Goal: Use online tool/utility: Use online tool/utility

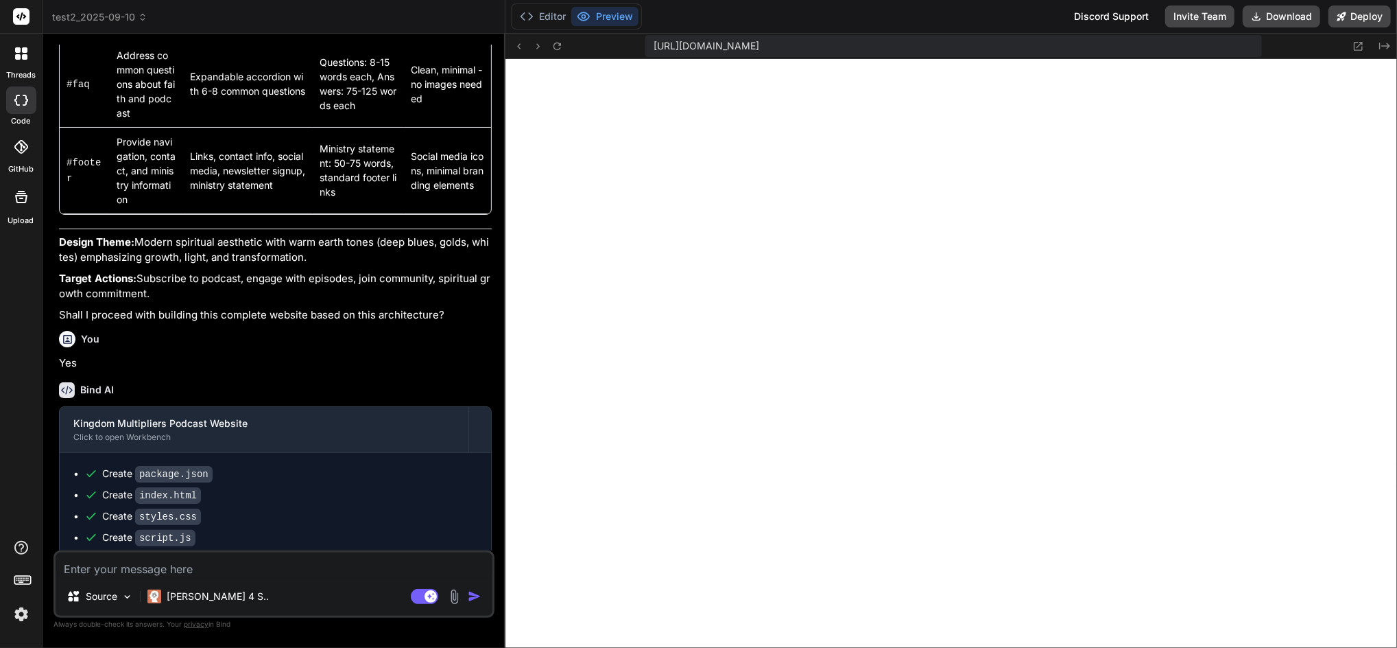
scroll to position [1066, 0]
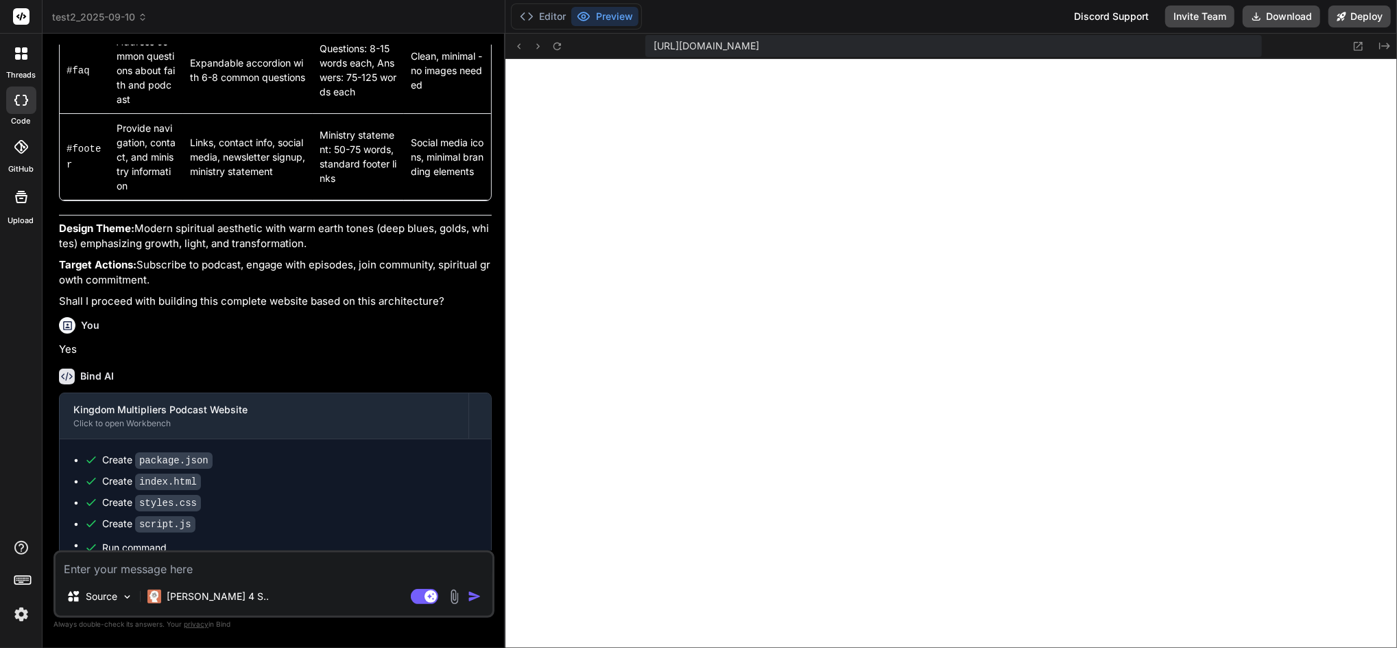
click at [157, 565] on textarea at bounding box center [274, 564] width 437 height 25
click at [143, 567] on textarea at bounding box center [274, 564] width 437 height 25
type textarea "A"
type textarea "x"
type textarea "Ad"
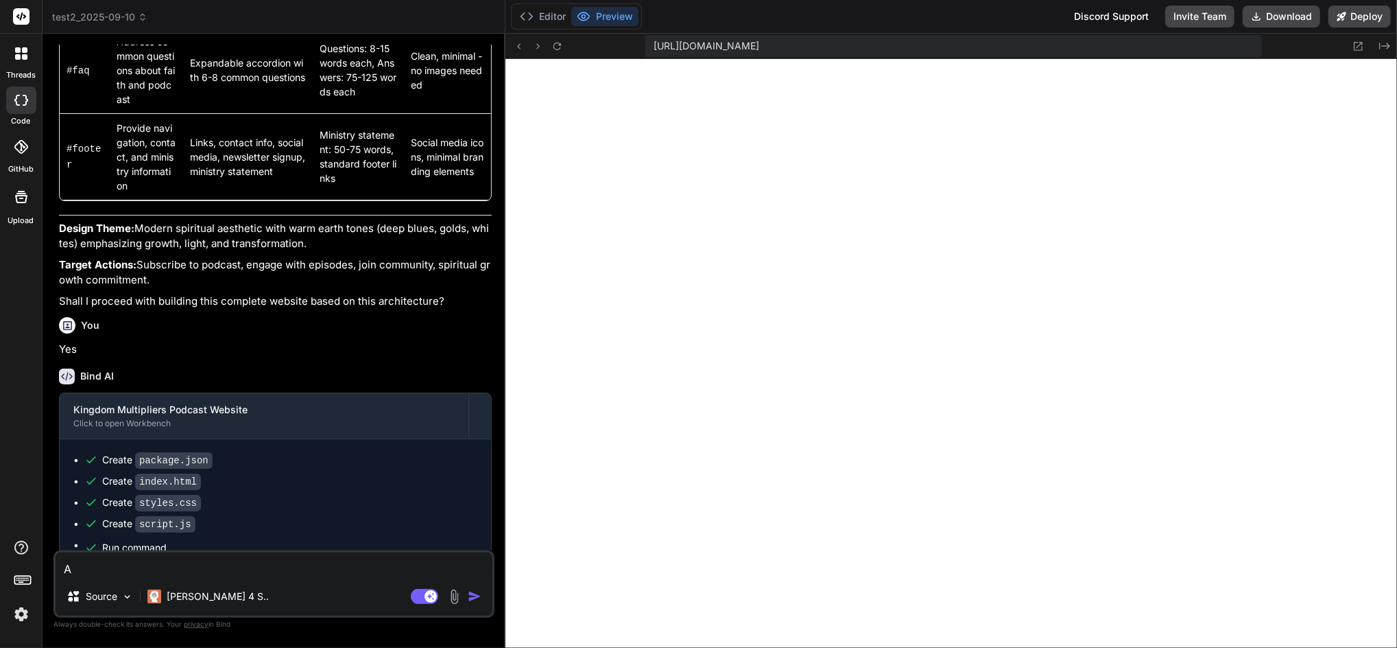
type textarea "x"
type textarea "Add"
type textarea "x"
type textarea "Add"
type textarea "x"
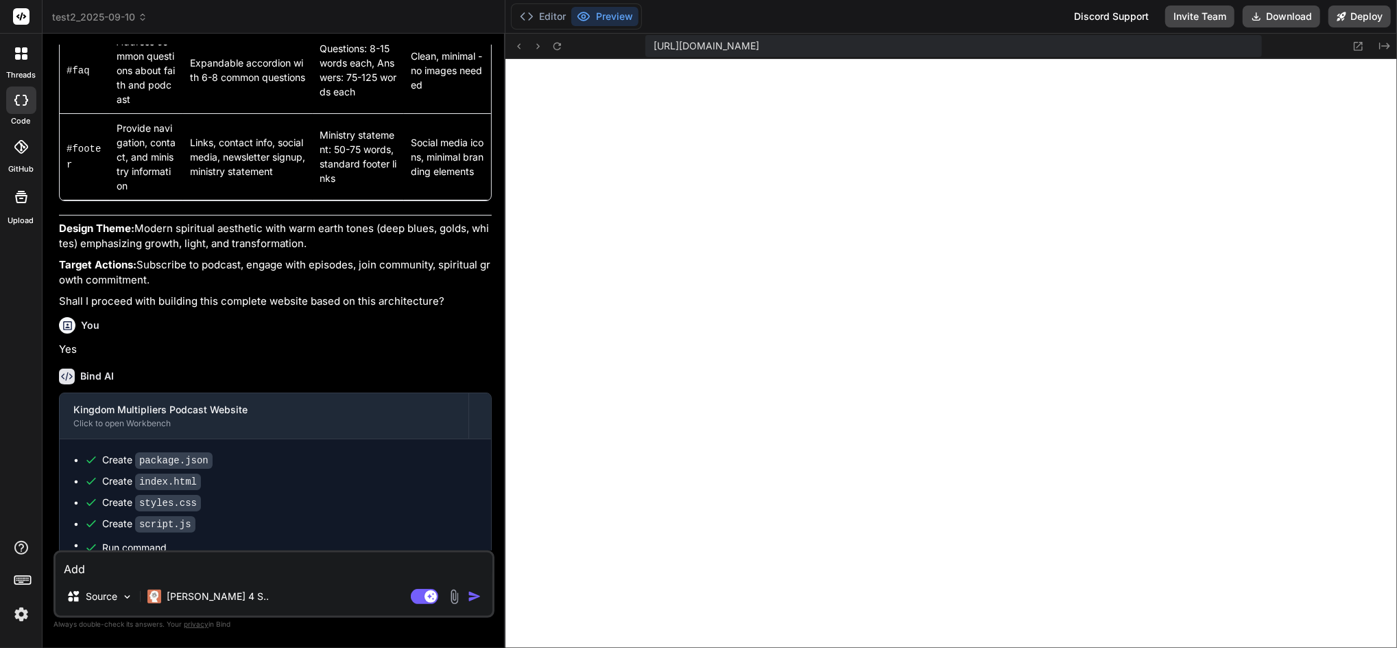
type textarea "Add W"
type textarea "x"
type textarea "Add We"
type textarea "x"
type textarea "Add Web"
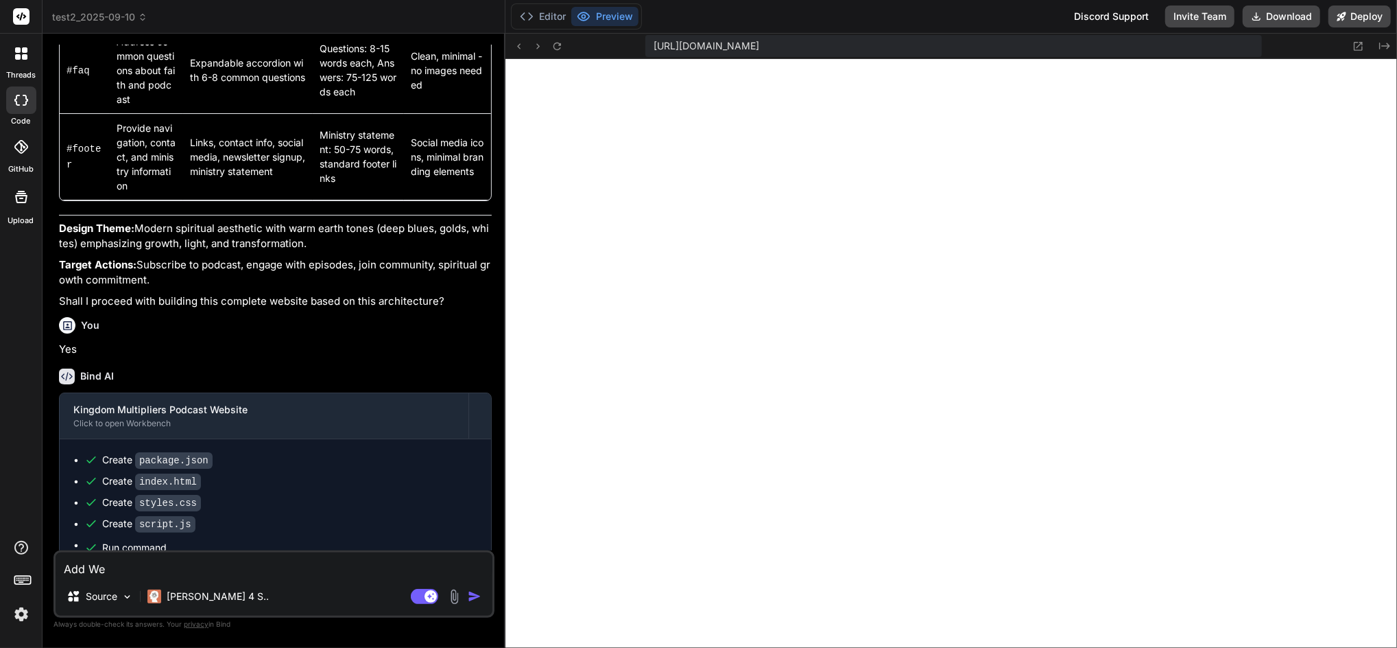
type textarea "x"
type textarea "Add WebG"
type textarea "x"
type textarea "Add WebGL"
type textarea "x"
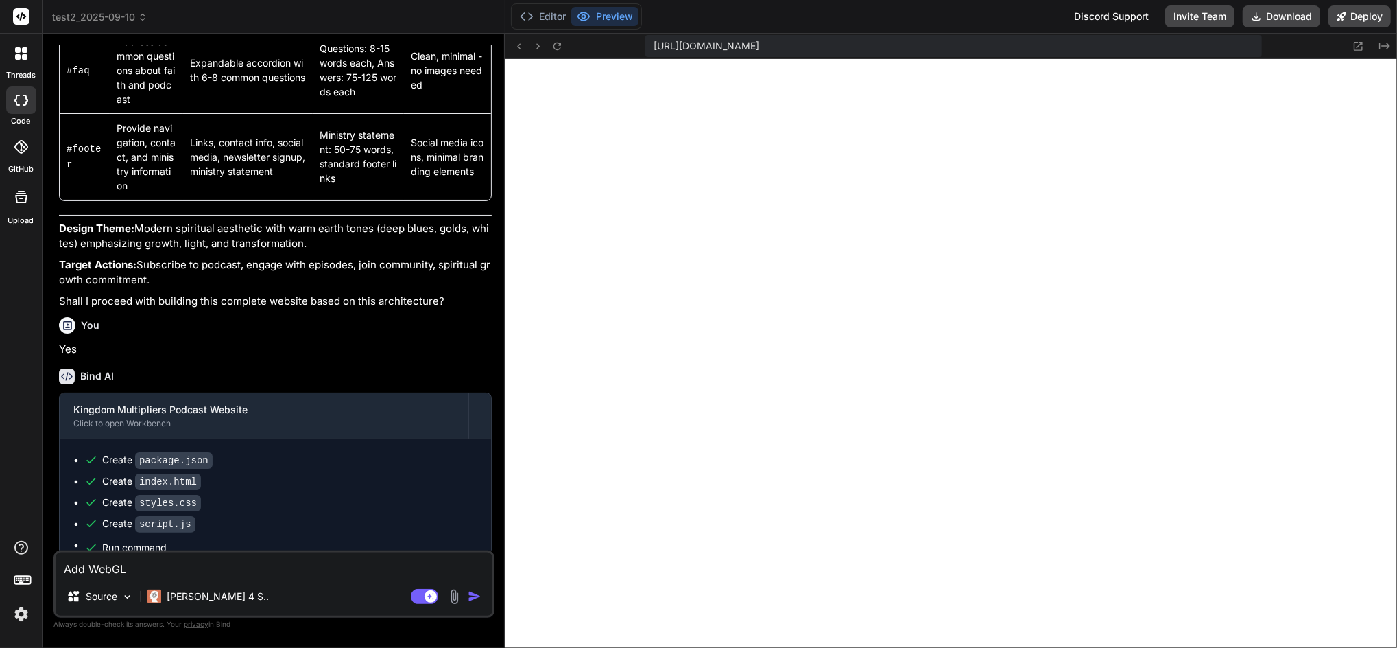
type textarea "Add WebGL"
type textarea "x"
type textarea "Add WebGL c"
type textarea "x"
type textarea "Add WebGL co"
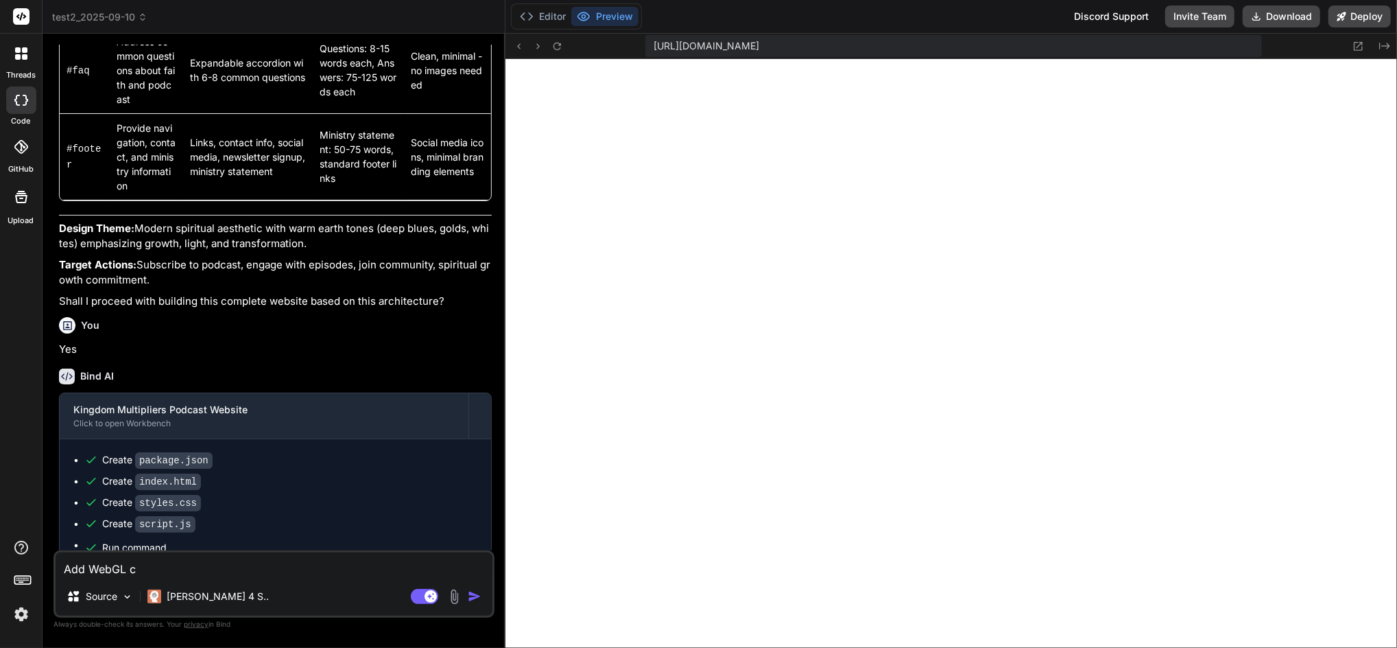
type textarea "x"
type textarea "Add WebGL com"
type textarea "x"
type textarea "Add WebGL comp"
type textarea "x"
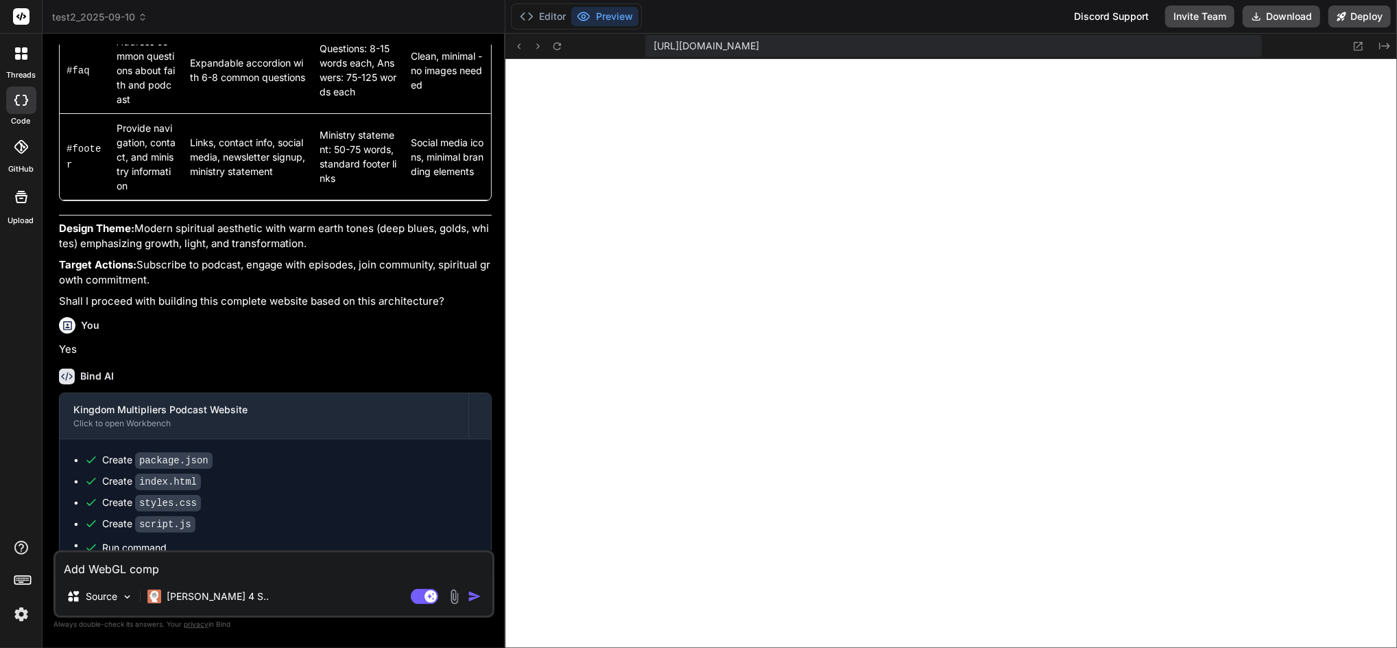
type textarea "Add WebGL compo"
type textarea "x"
type textarea "Add WebGL compon"
type textarea "x"
type textarea "Add WebGL compone"
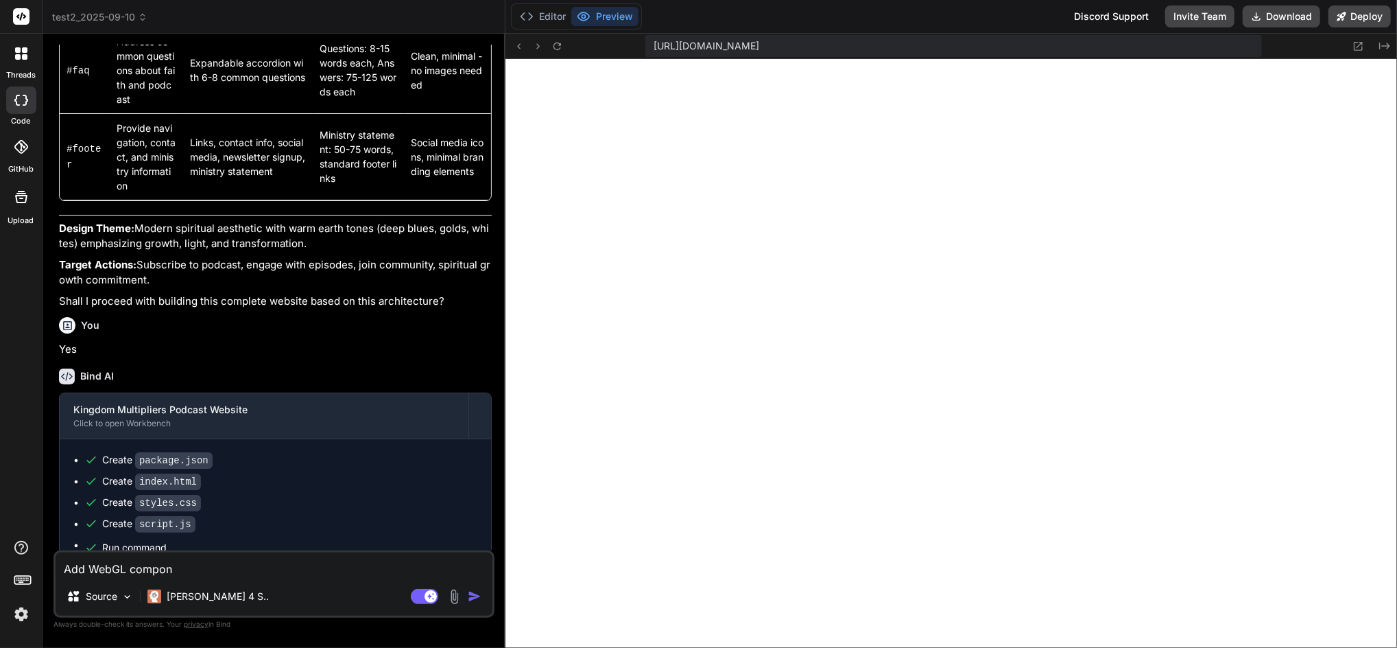
type textarea "x"
type textarea "Add WebGL componen"
type textarea "x"
type textarea "Add WebGL component"
type textarea "x"
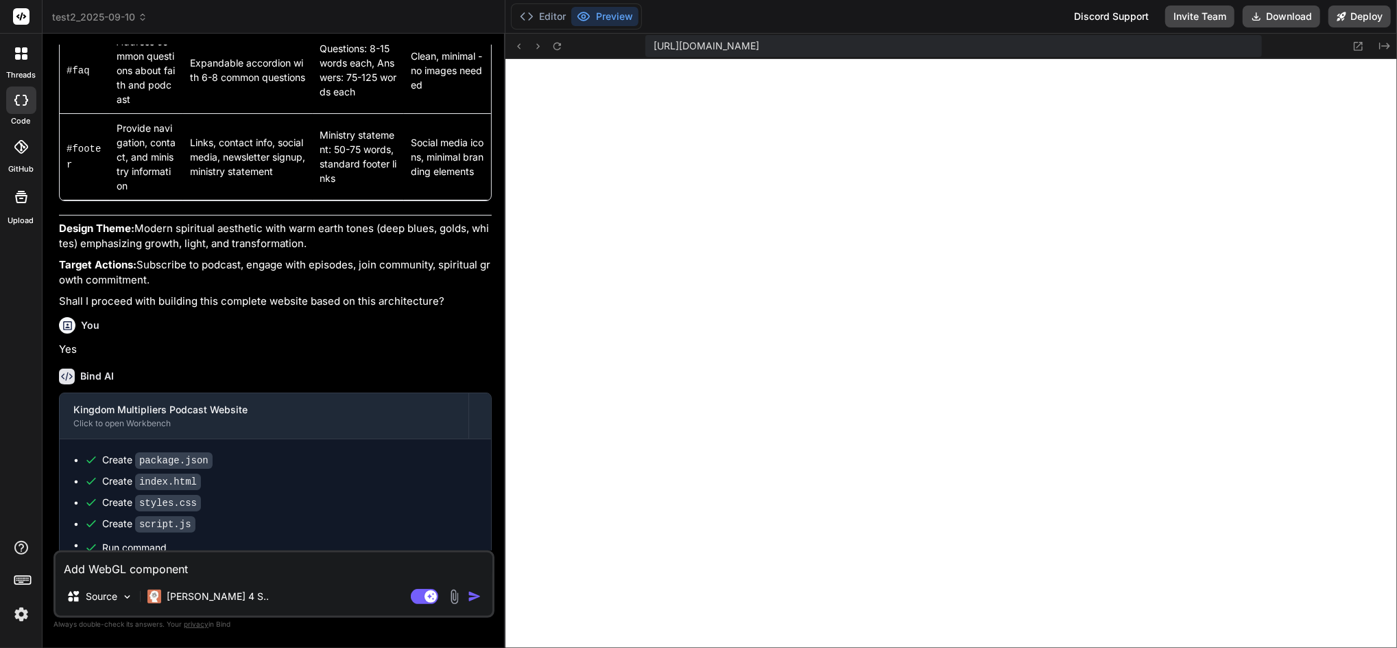
type textarea "Add WebGL components"
type textarea "x"
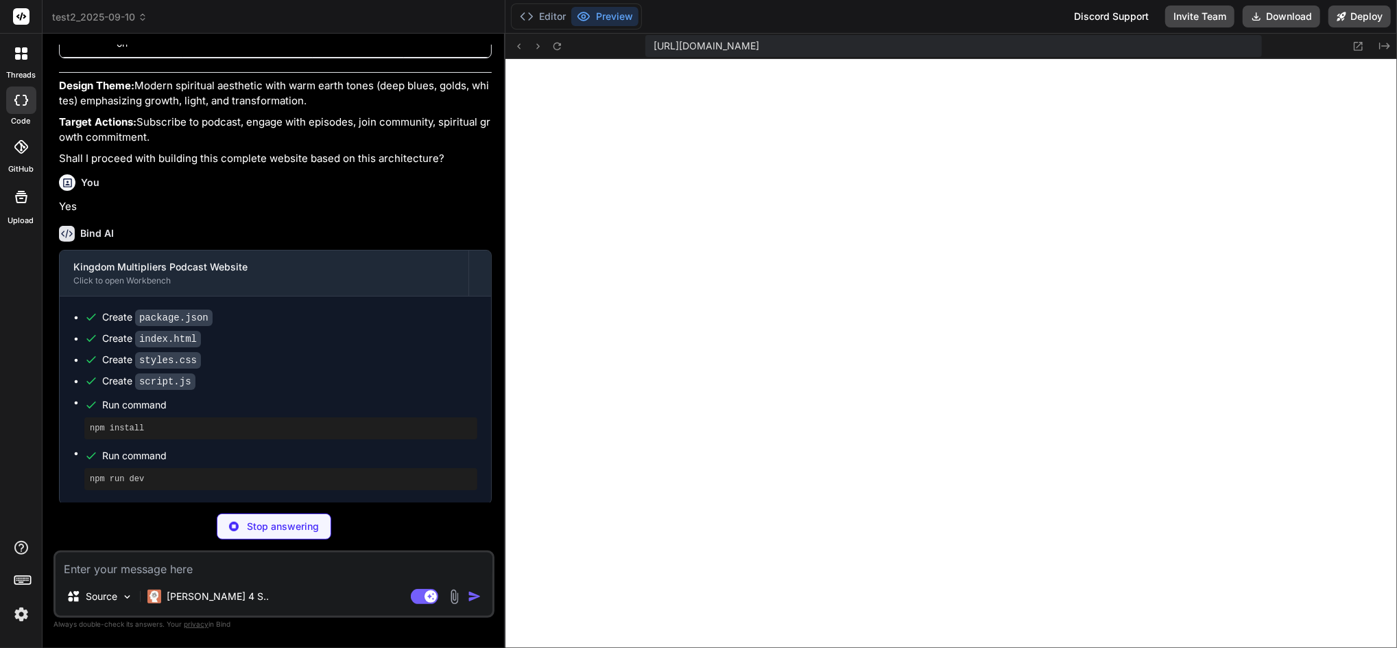
scroll to position [1209, 0]
type textarea "x"
type textarea "};"
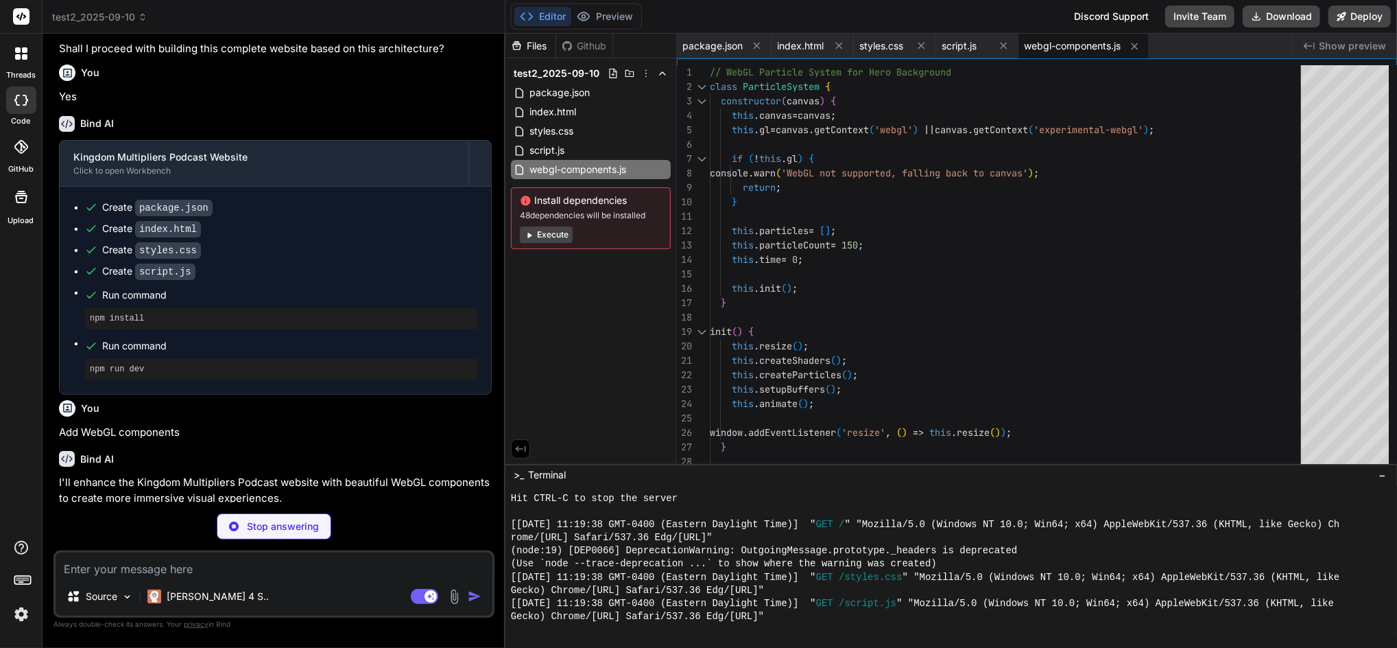
scroll to position [1340, 0]
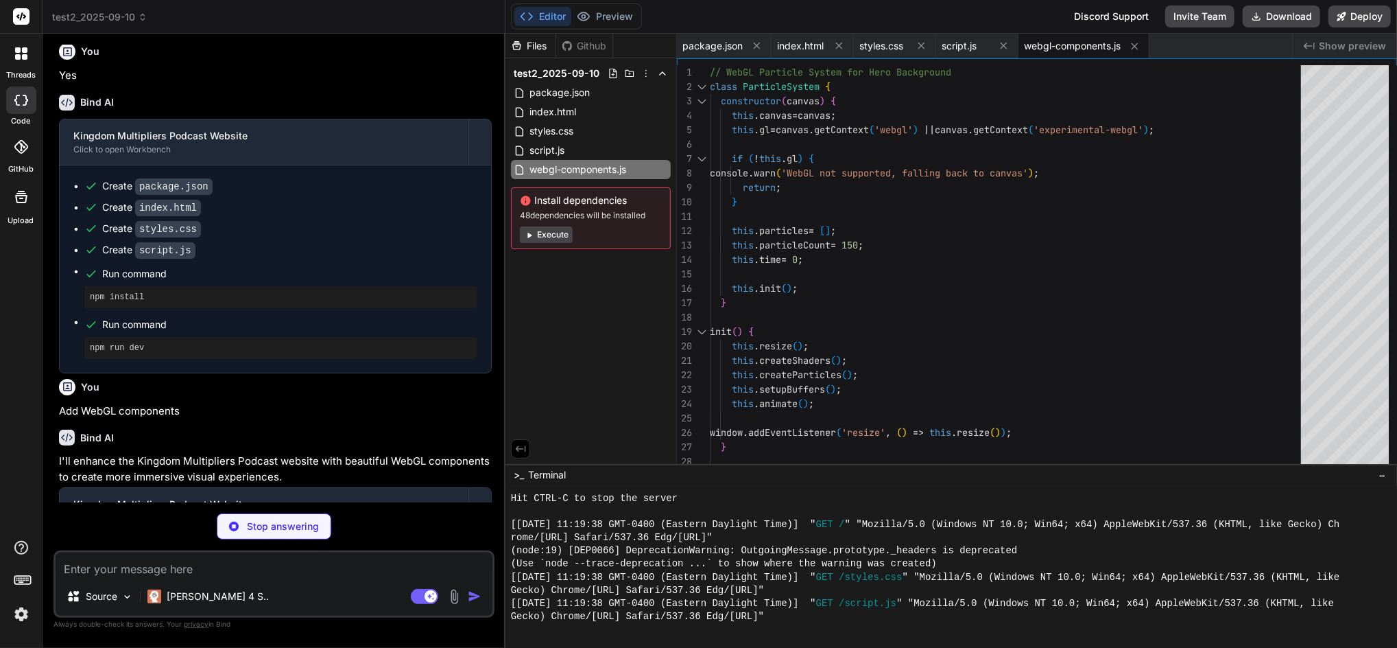
type textarea "x"
type textarea "</body> </html>"
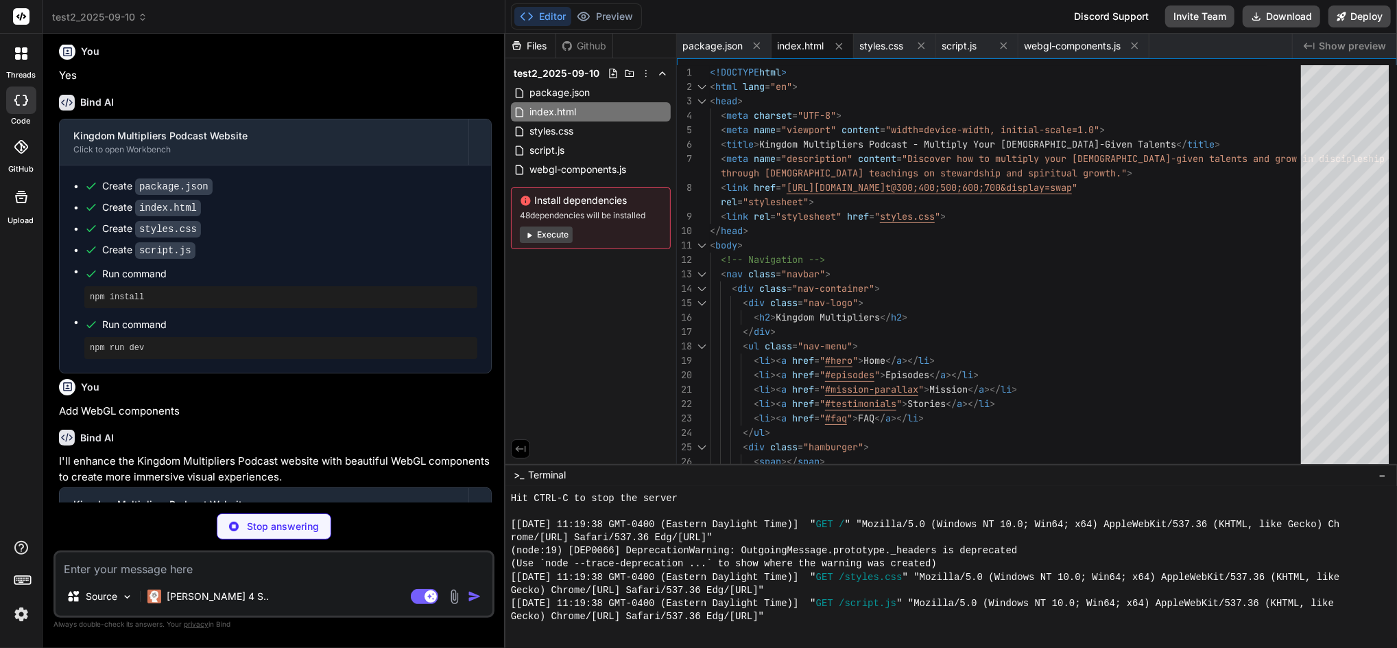
type textarea "x"
type textarea "will-change: opacity; }"
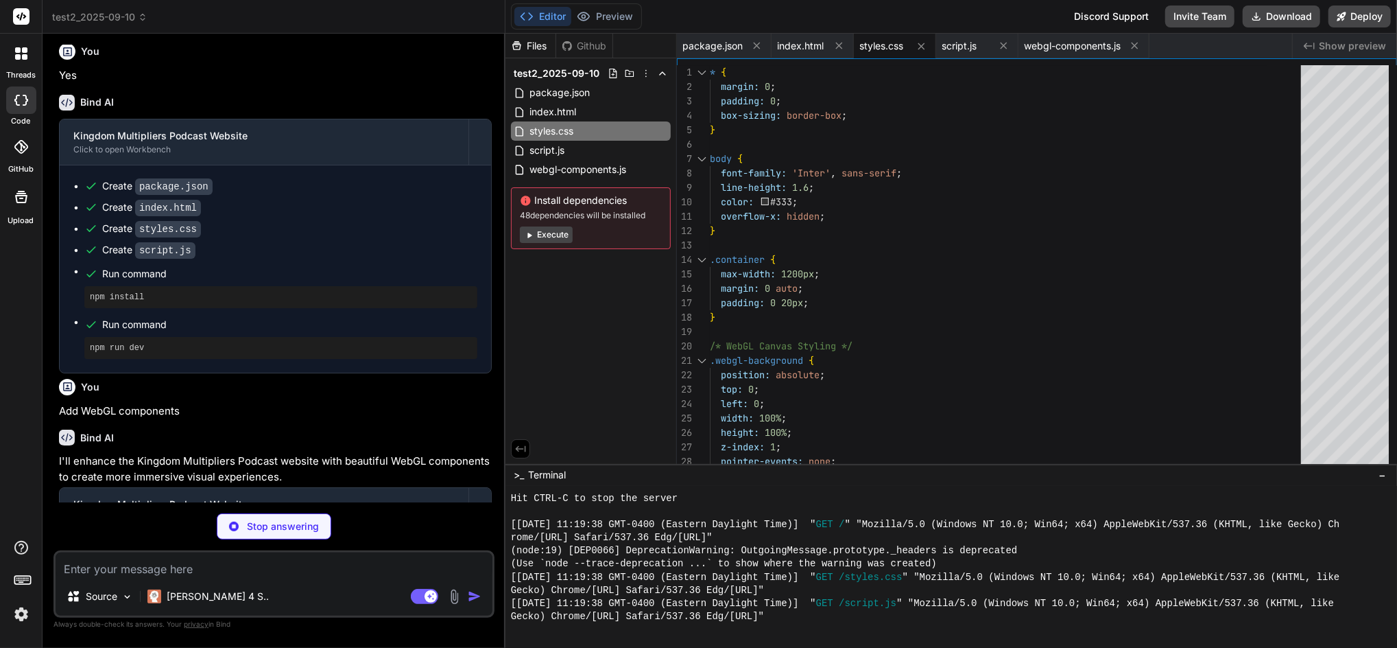
type textarea "x"
type textarea "canvas.style.display = 'none'; }); } });"
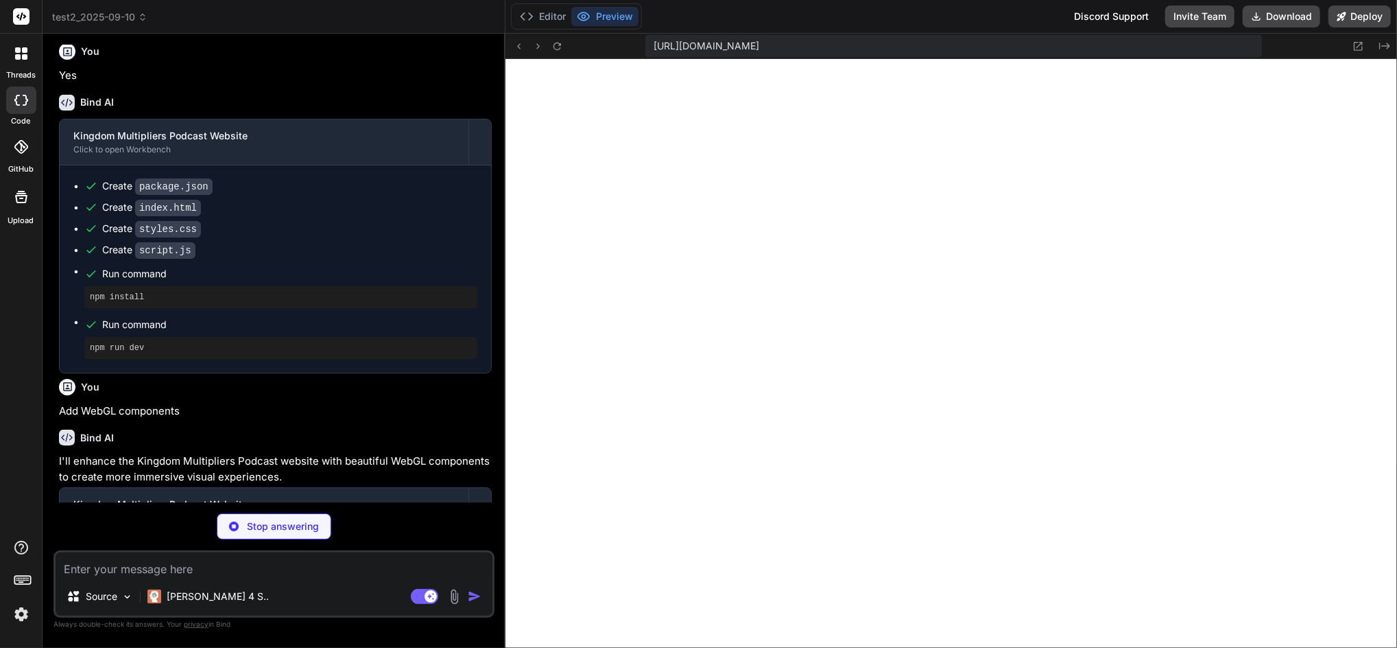
scroll to position [1422, 0]
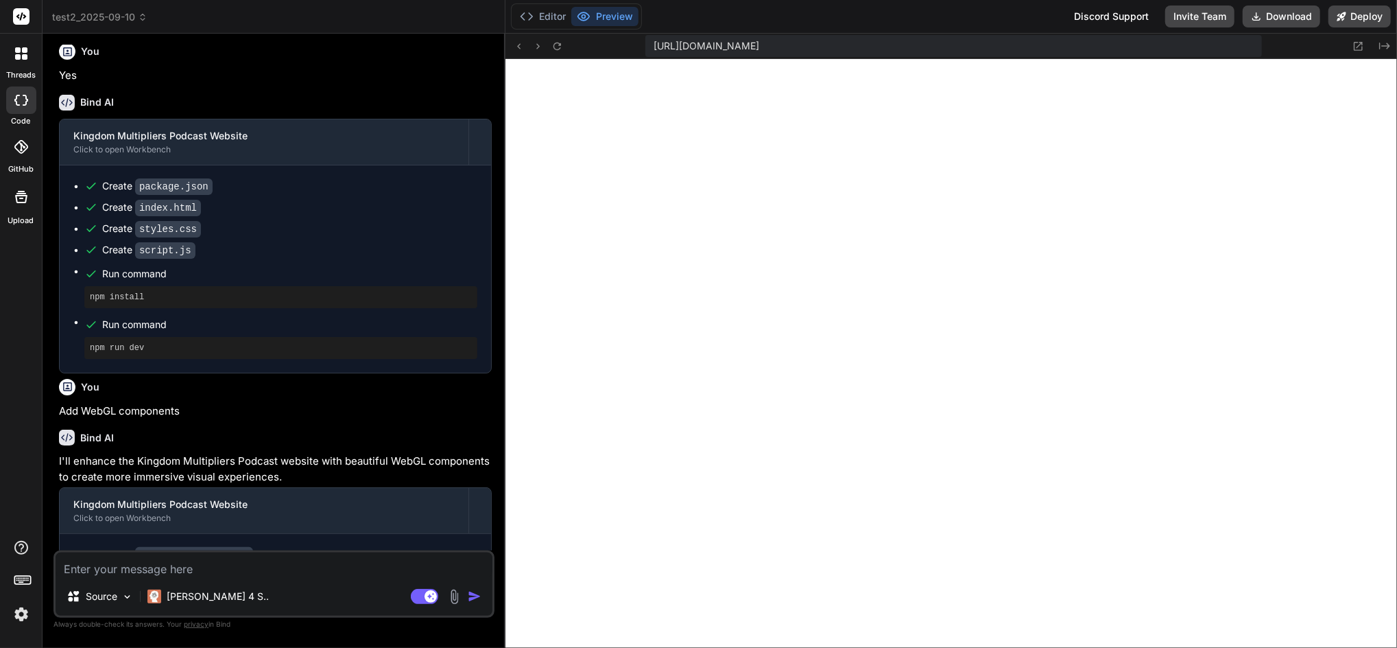
type textarea "x"
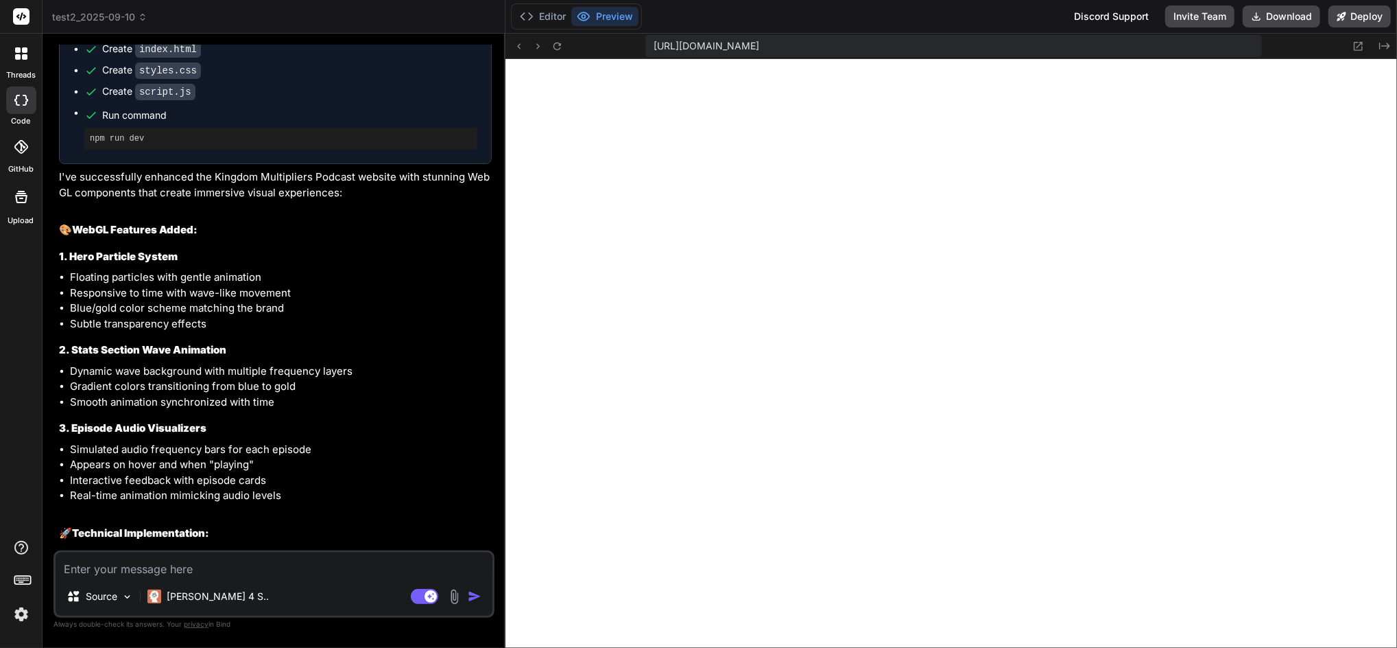
scroll to position [1830, 0]
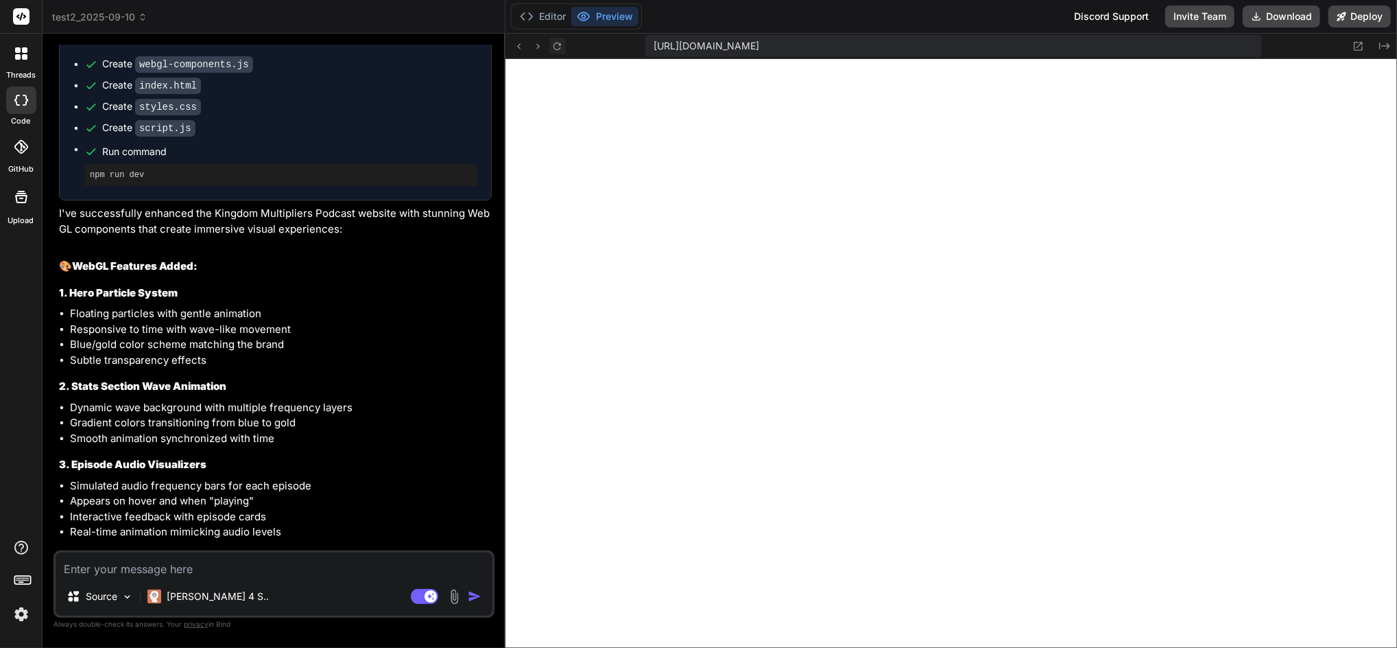
click at [558, 45] on icon at bounding box center [557, 46] width 12 height 12
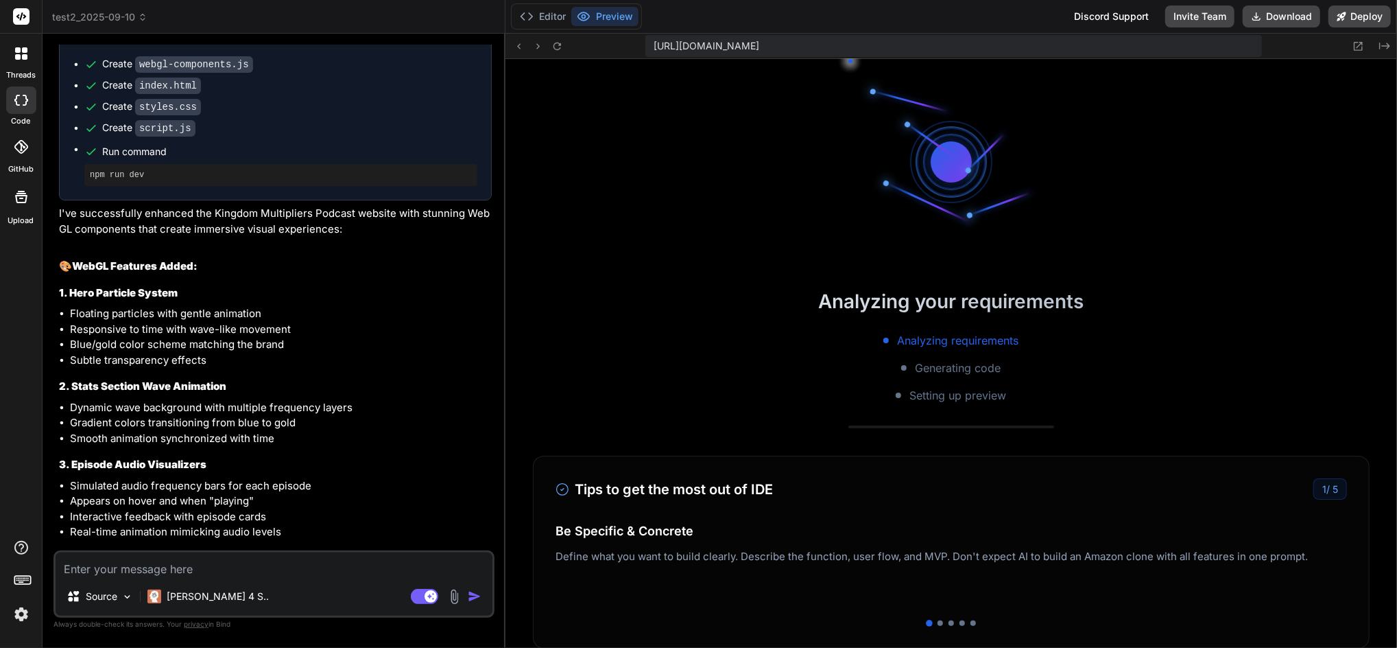
scroll to position [1554, 0]
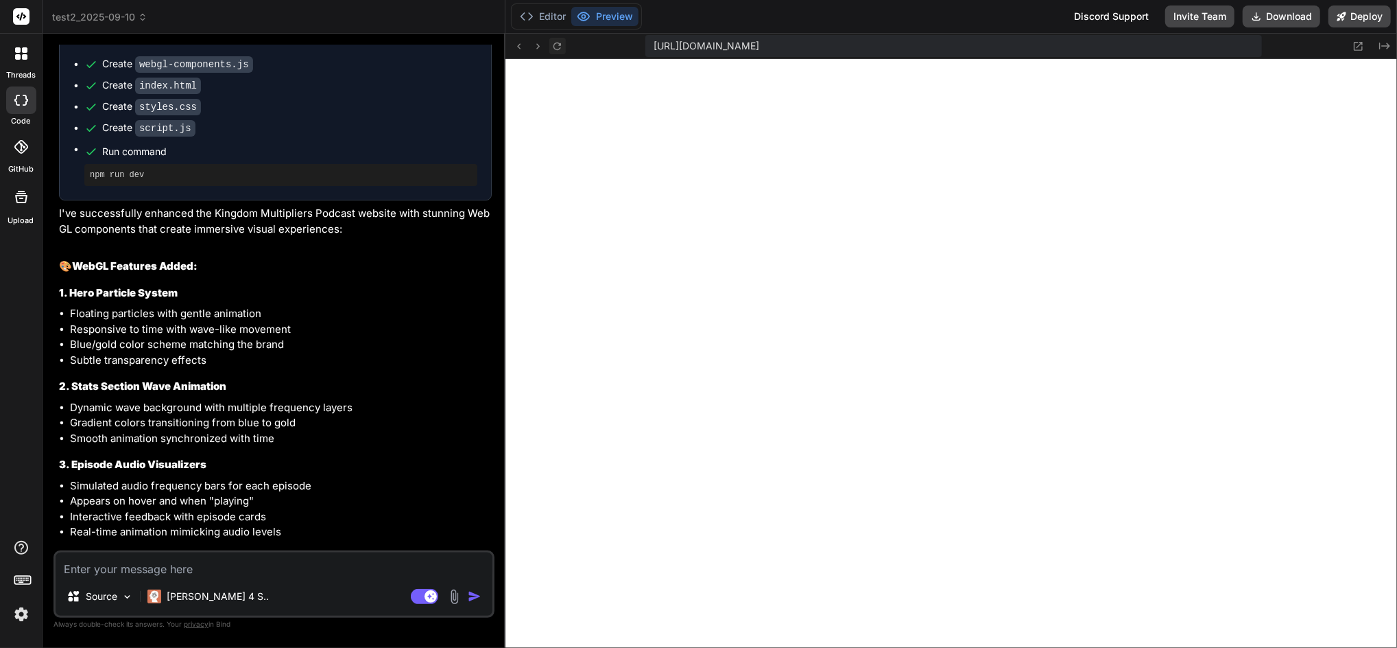
click at [558, 45] on icon at bounding box center [558, 46] width 8 height 8
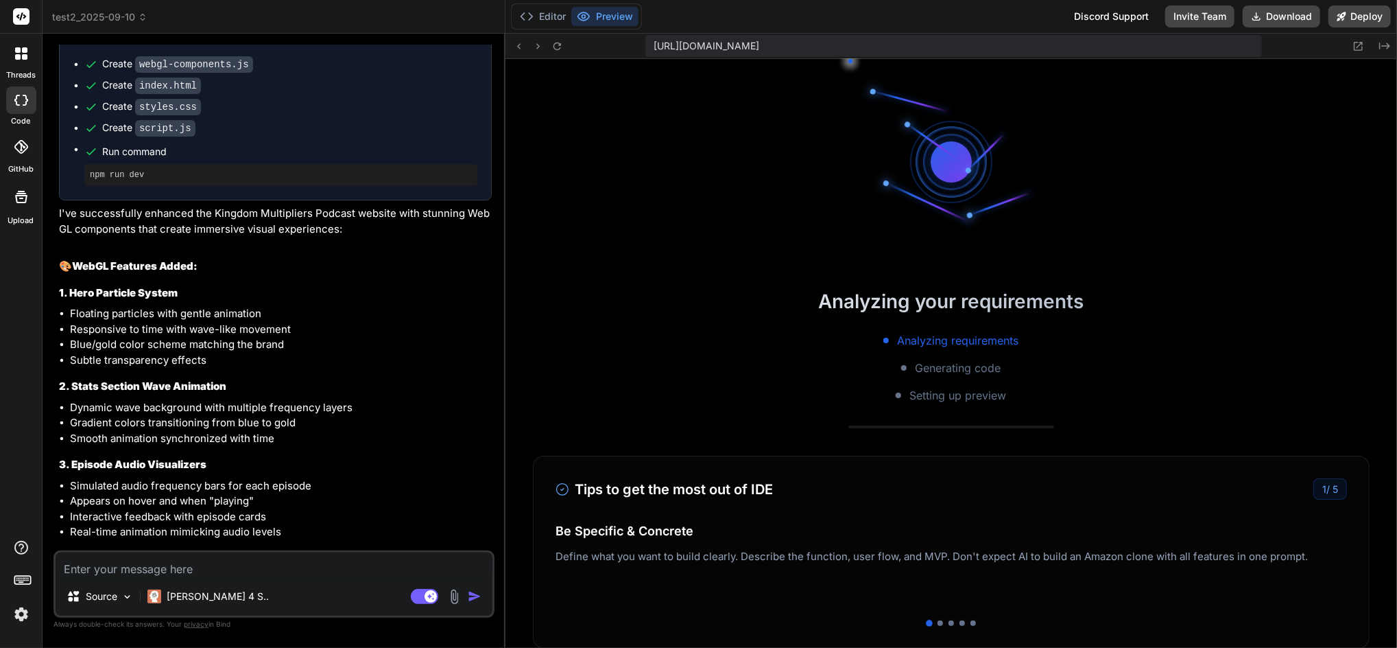
scroll to position [1685, 0]
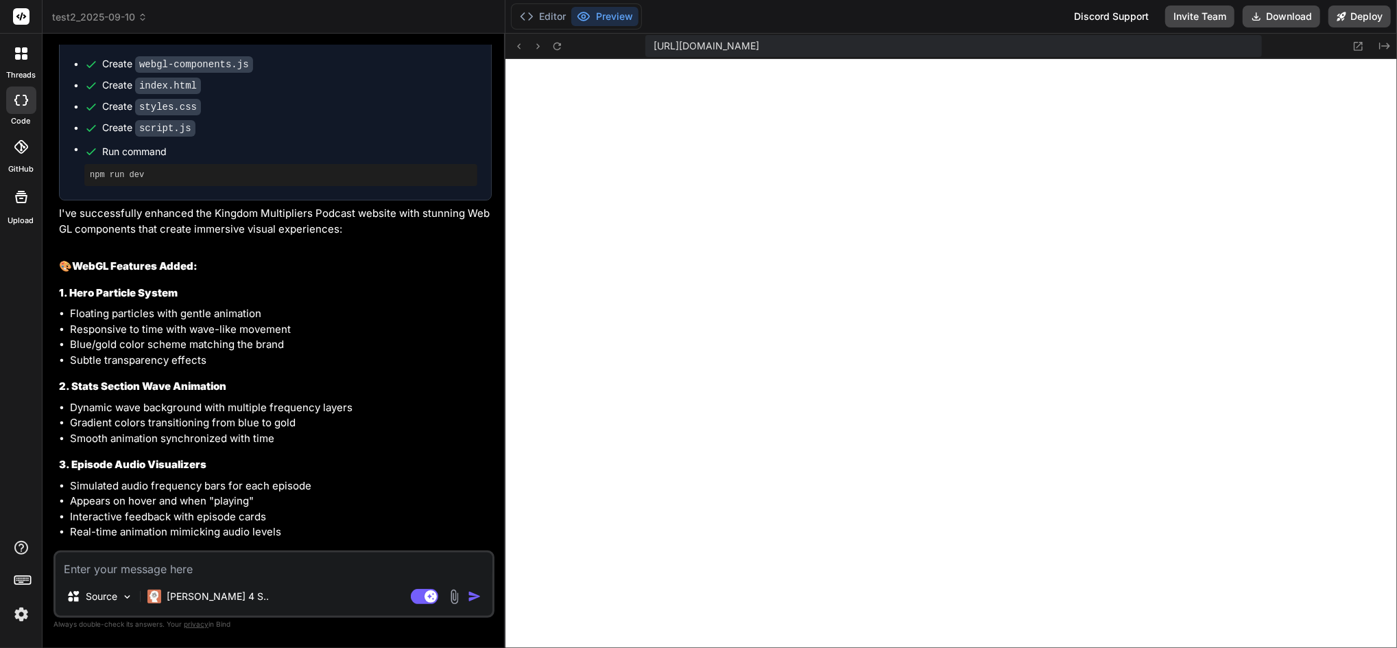
click at [220, 571] on textarea at bounding box center [274, 564] width 437 height 25
type textarea "H"
type textarea "x"
type textarea "He"
type textarea "x"
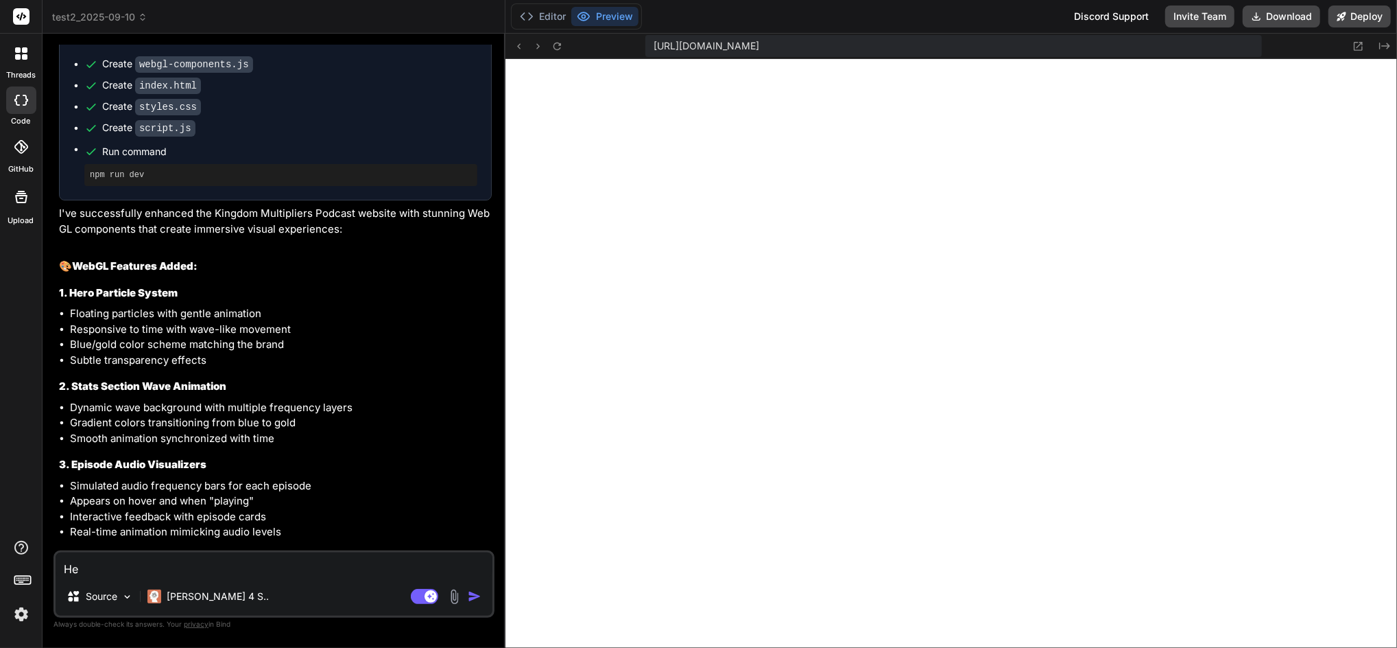
type textarea "Her"
type textarea "x"
type textarea "Hero"
type textarea "x"
type textarea "Hero"
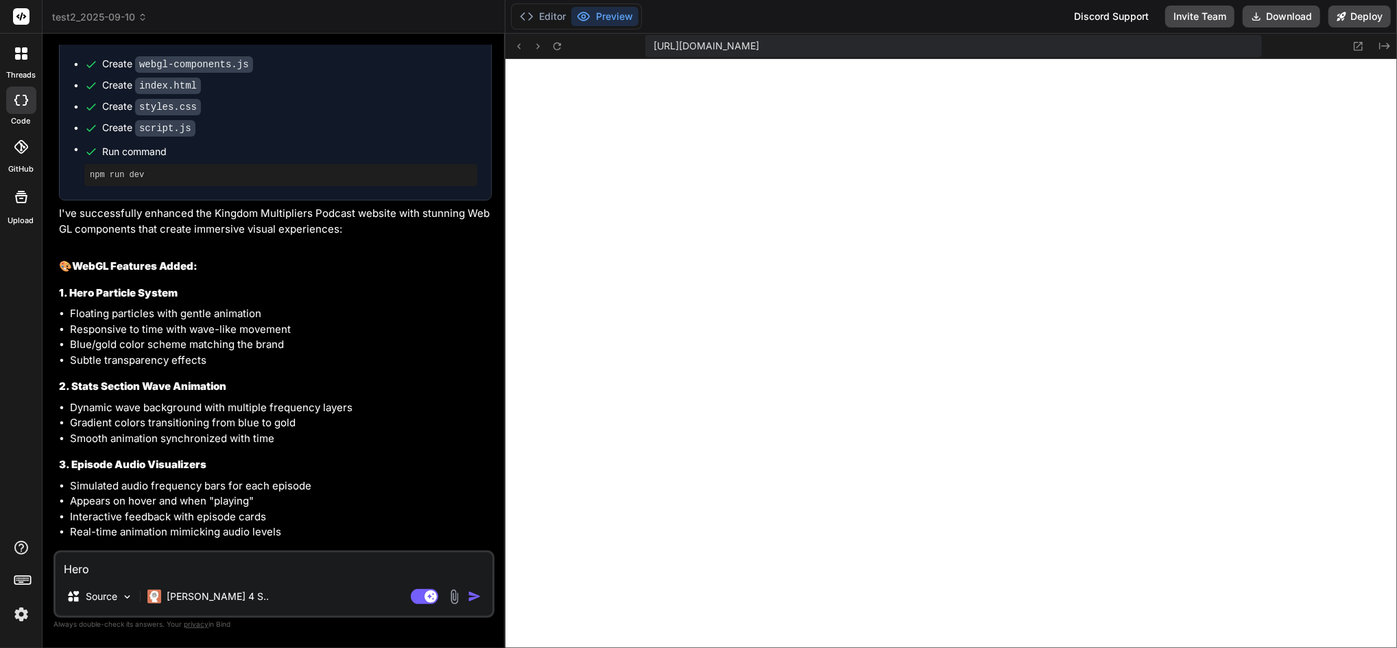
type textarea "x"
type textarea "Hero p"
type textarea "x"
type textarea "Hero pa"
type textarea "x"
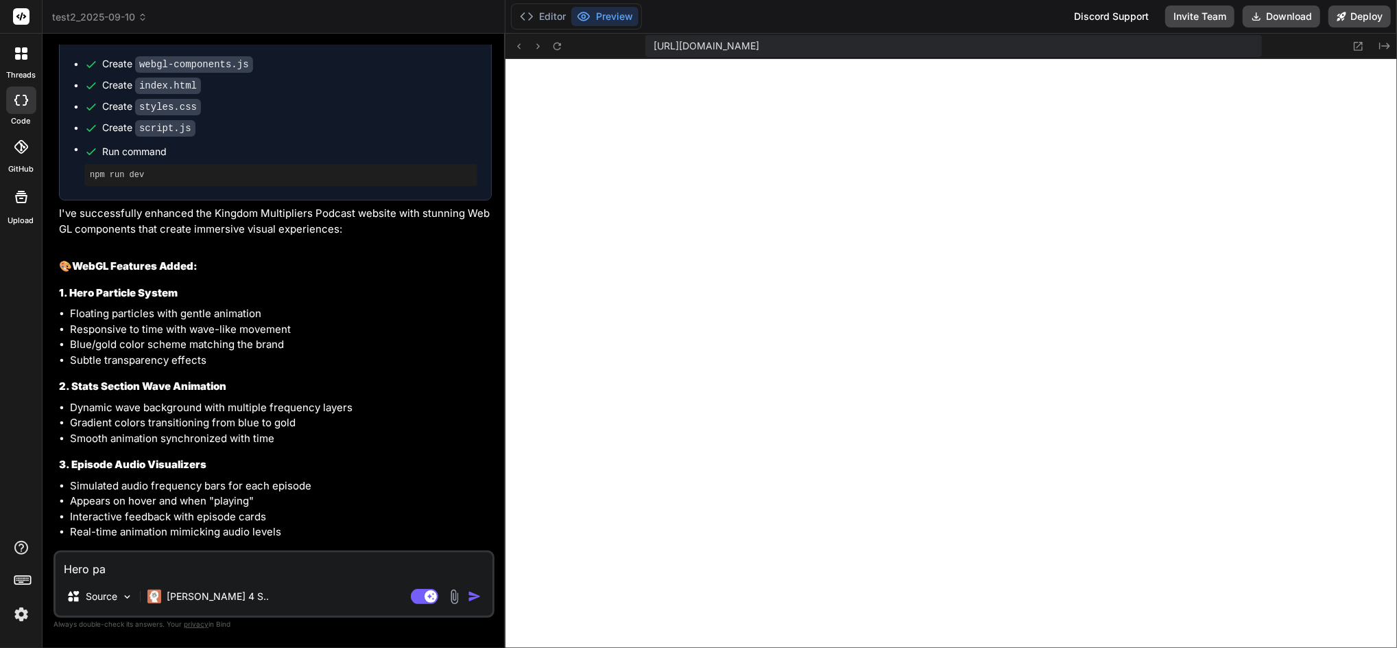
type textarea "Hero par"
type textarea "x"
type textarea "Hero part"
type textarea "x"
type textarea "Hero parti"
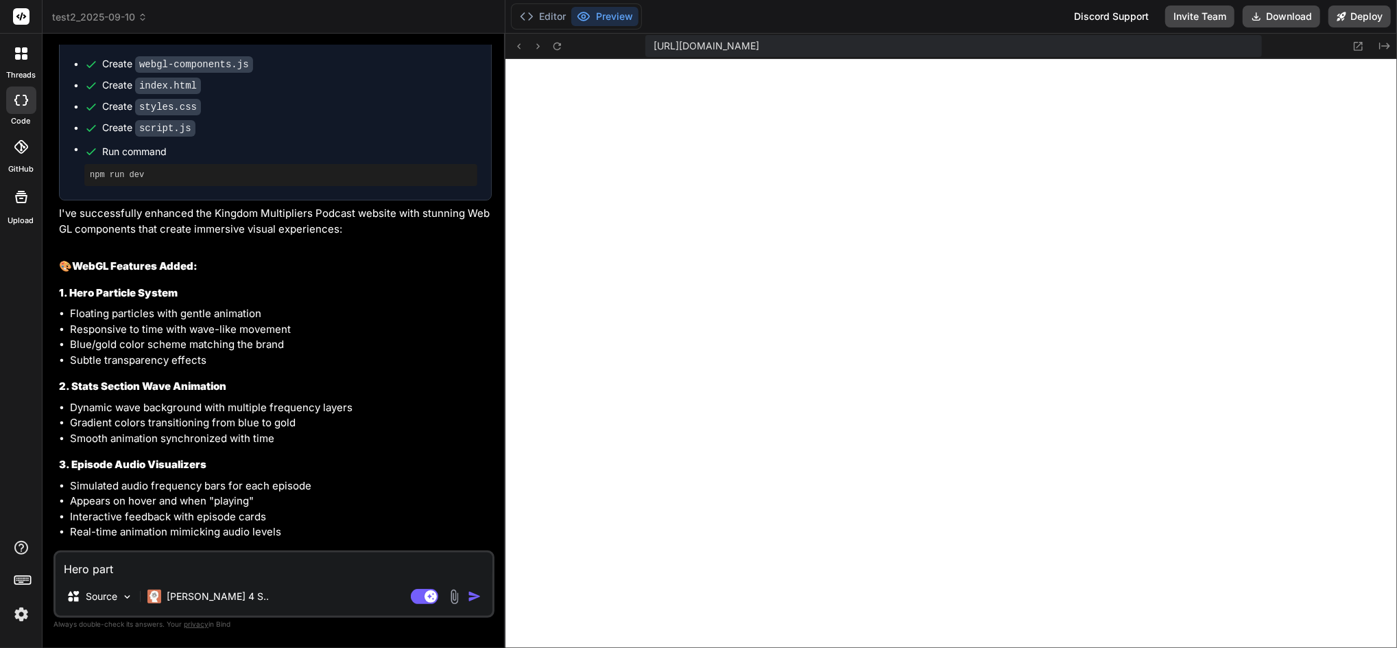
type textarea "x"
type textarea "Hero partic"
type textarea "x"
type textarea "Hero particl"
type textarea "x"
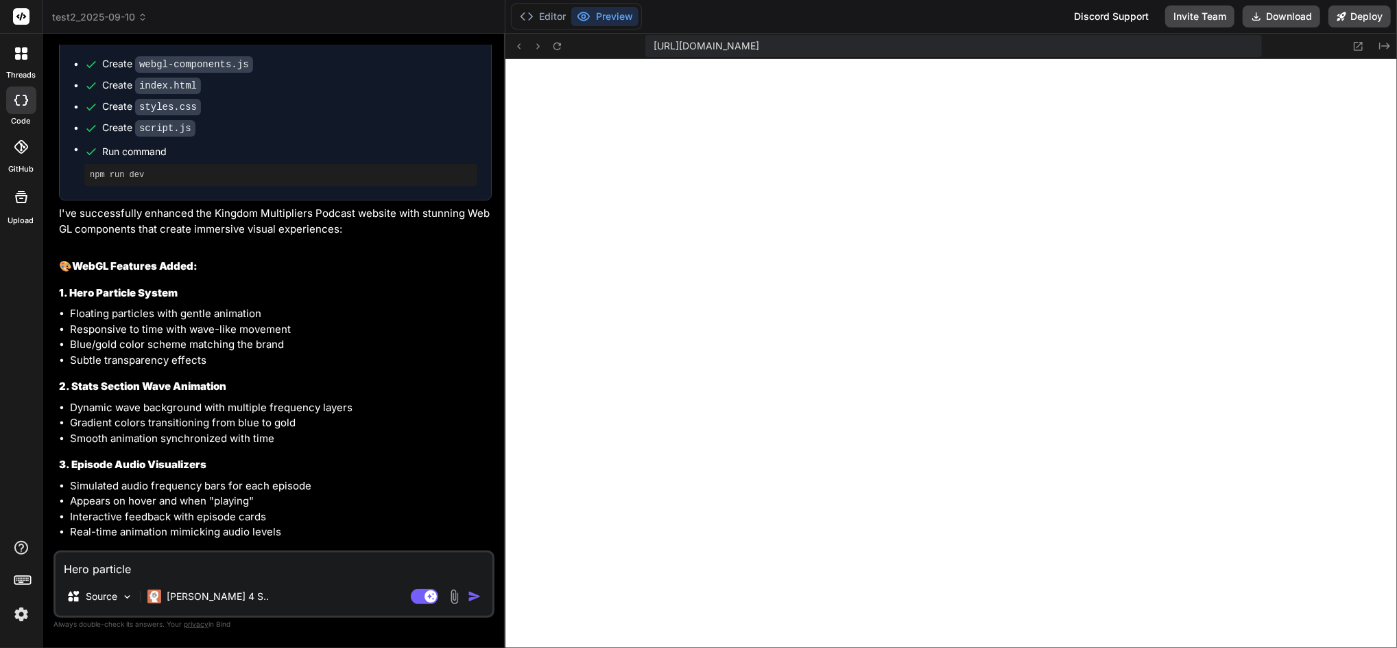
type textarea "Hero particle"
type textarea "x"
type textarea "Hero particle s"
type textarea "x"
type textarea "Hero particle sys"
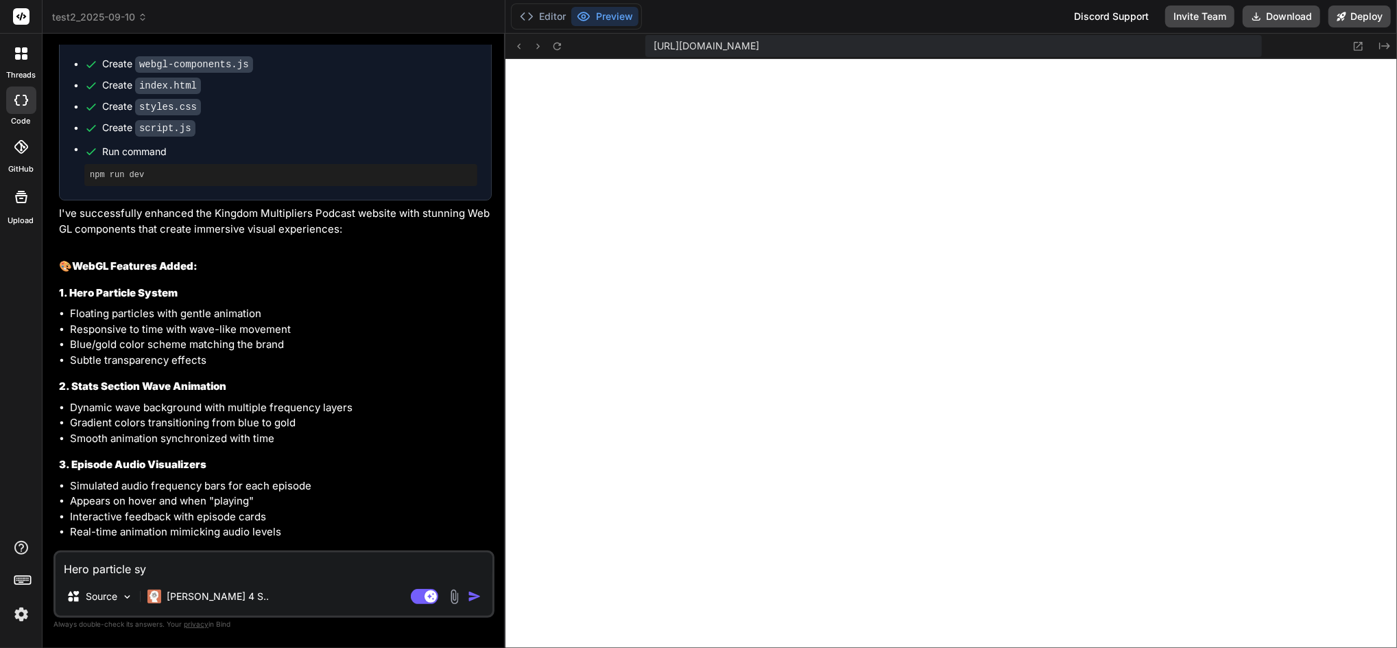
type textarea "x"
type textarea "Hero particle syst"
type textarea "x"
type textarea "Hero particle syste"
type textarea "x"
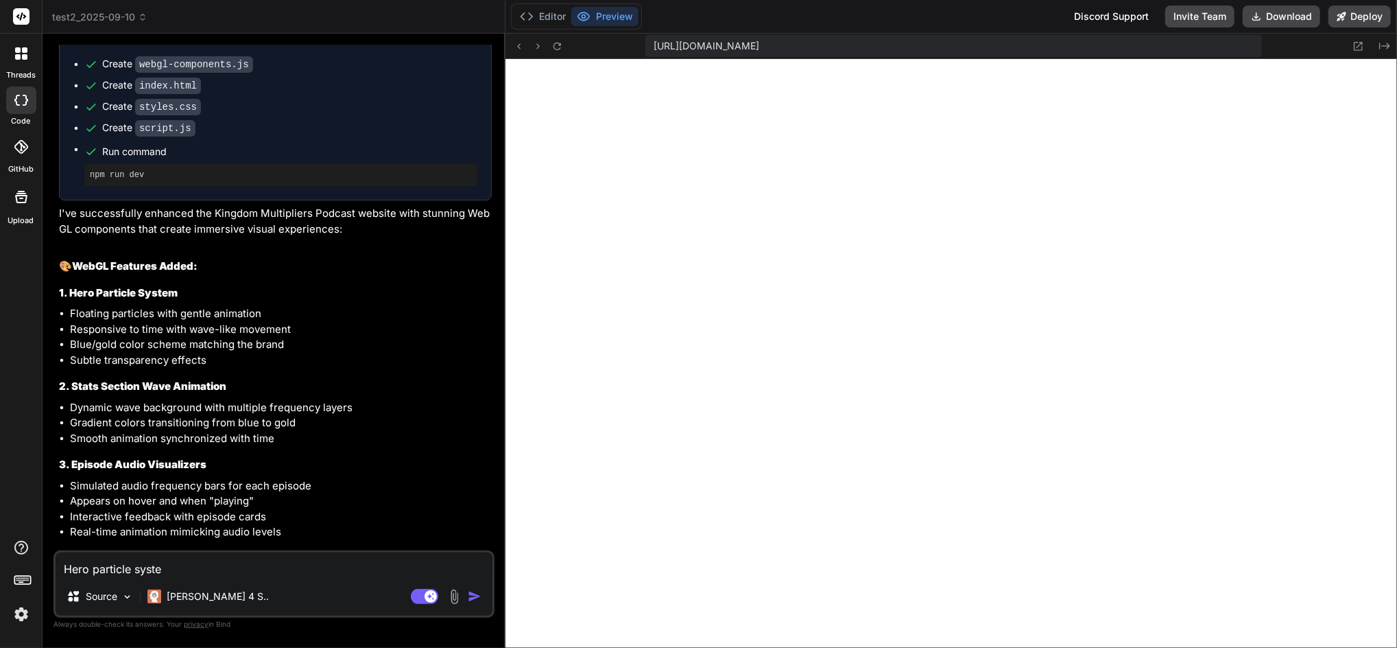
type textarea "Hero particle system"
type textarea "x"
type textarea "Hero particle system"
type textarea "x"
type textarea "Hero particle system i"
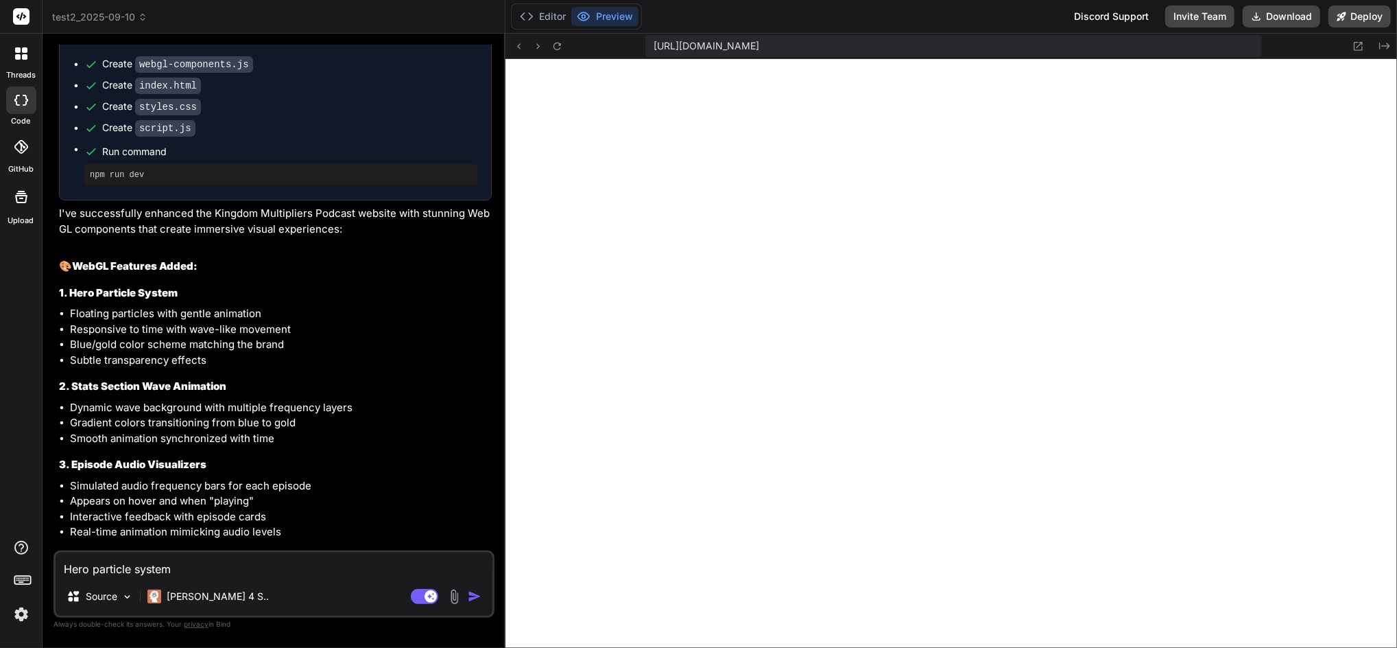
type textarea "x"
type textarea "Hero particle system is"
type textarea "x"
type textarea "Hero particle system is"
type textarea "x"
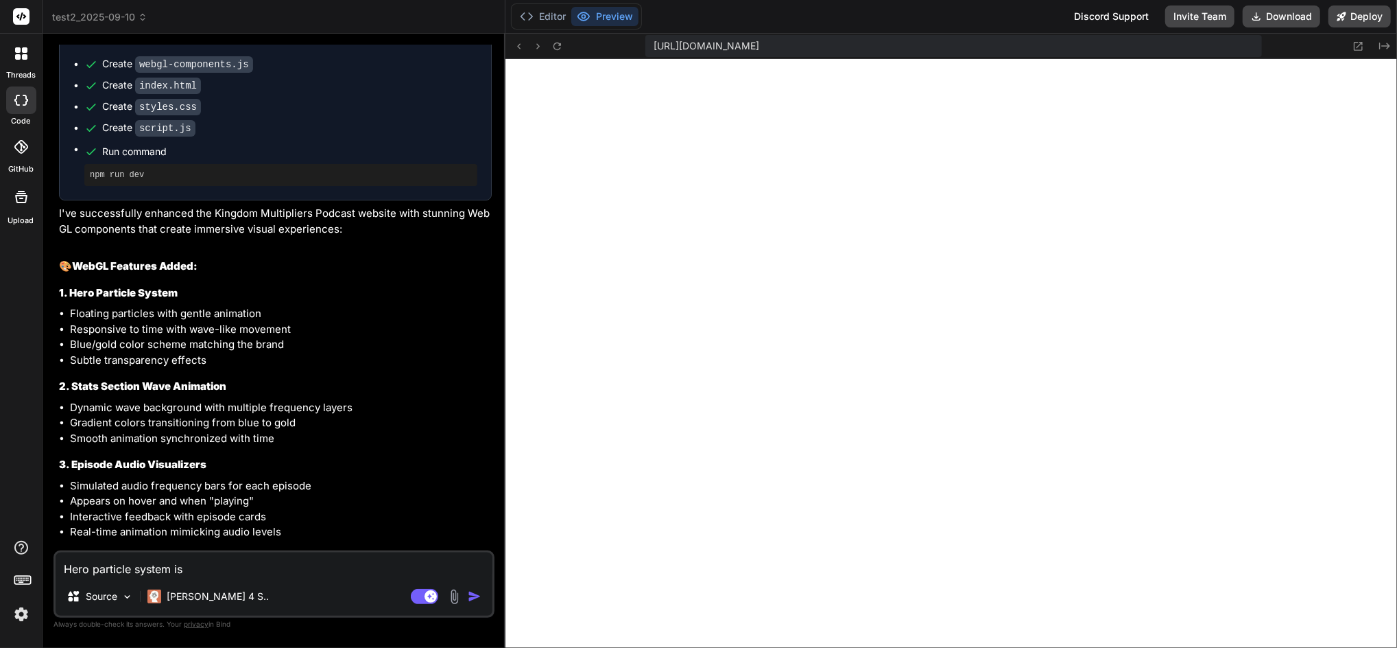
type textarea "Hero particle system is n"
type textarea "x"
type textarea "Hero particle system is no"
type textarea "x"
type textarea "Hero particle system is not"
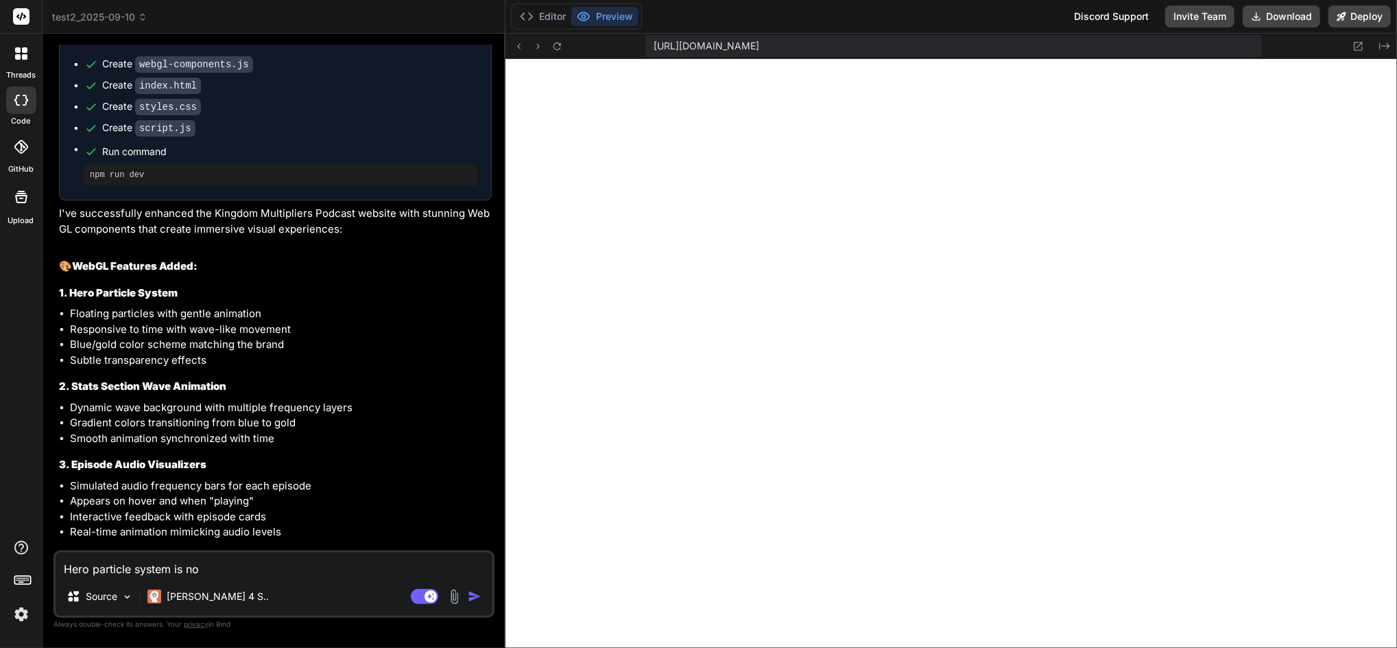
type textarea "x"
type textarea "Hero particle system is not"
type textarea "x"
type textarea "Hero particle system is not s"
type textarea "x"
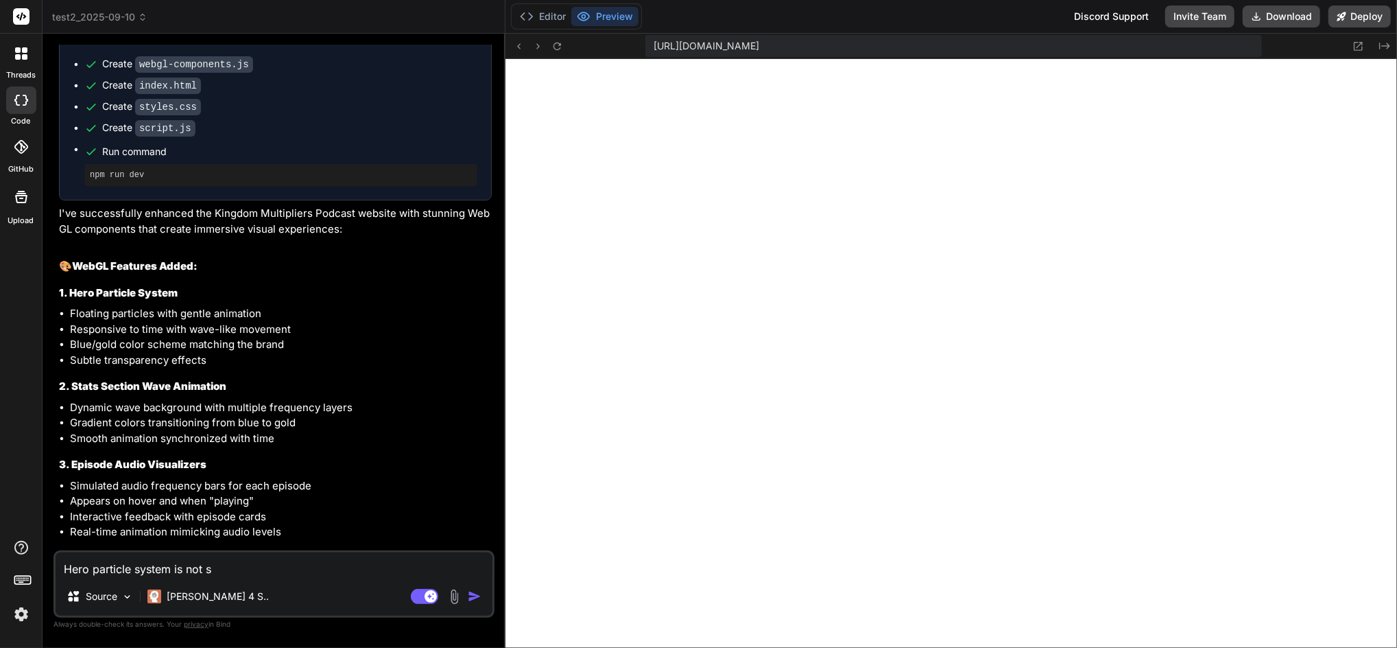
type textarea "Hero particle system is not sh"
type textarea "x"
type textarea "Hero particle system is not sho"
type textarea "x"
type textarea "Hero particle system is not show"
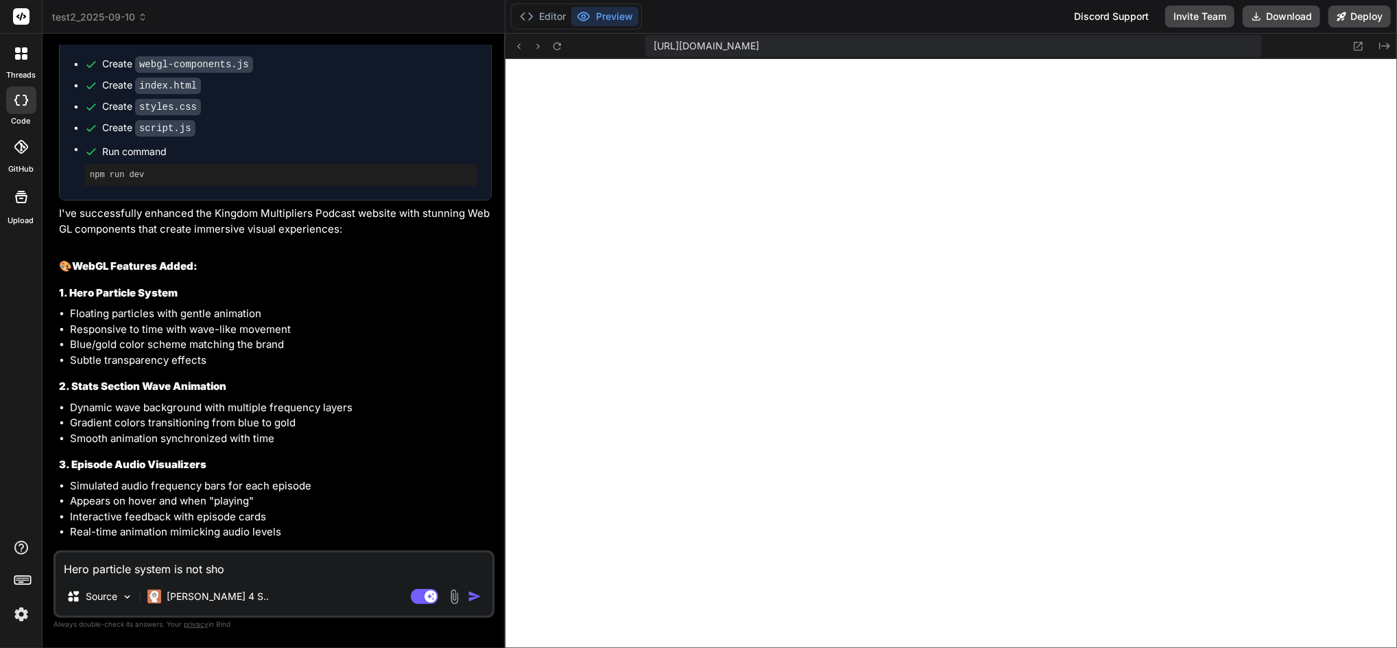
type textarea "x"
type textarea "Hero particle system is not showi"
type textarea "x"
type textarea "Hero particle system is not showin"
type textarea "x"
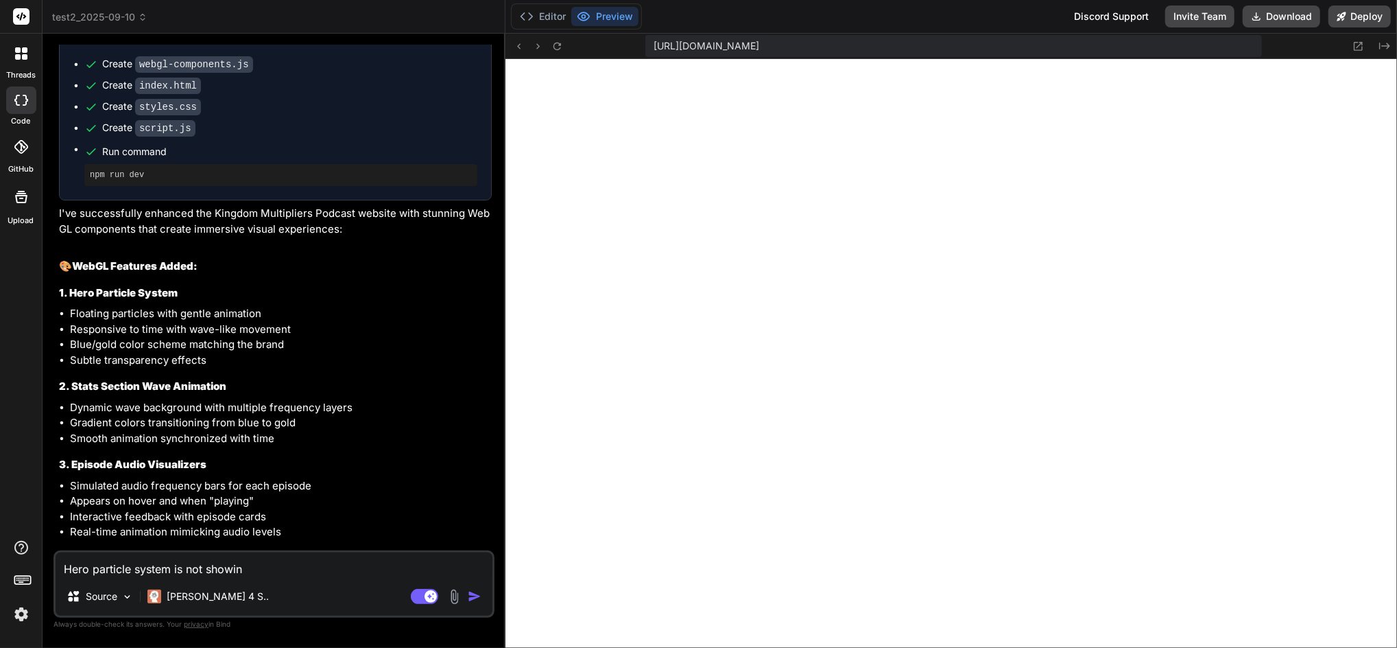
type textarea "Hero particle system is not showing"
type textarea "x"
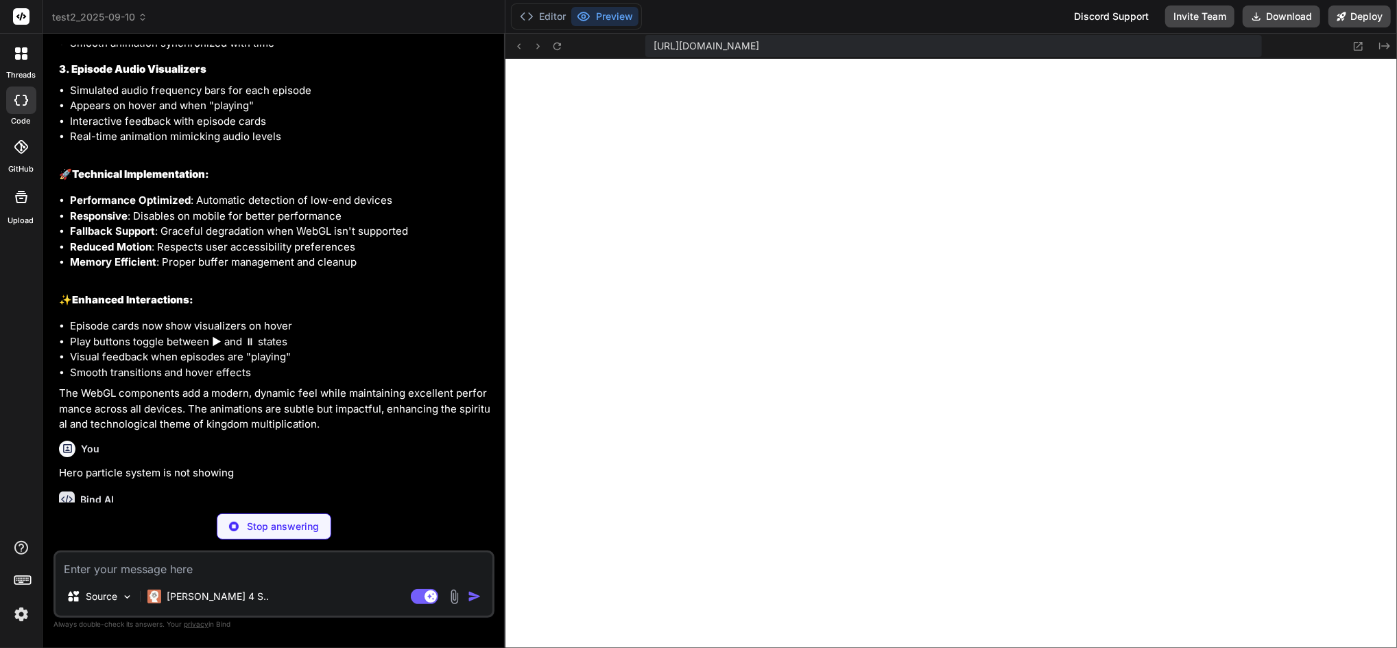
scroll to position [2266, 0]
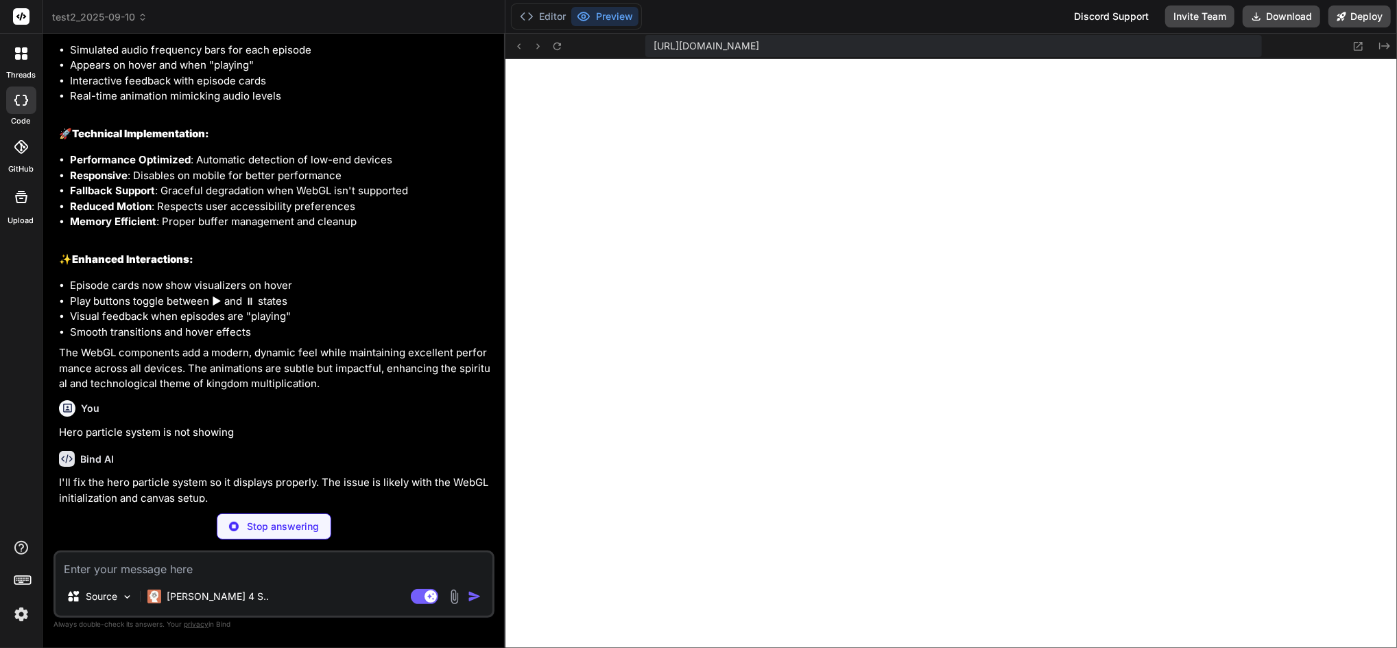
type textarea "x"
type textarea "};"
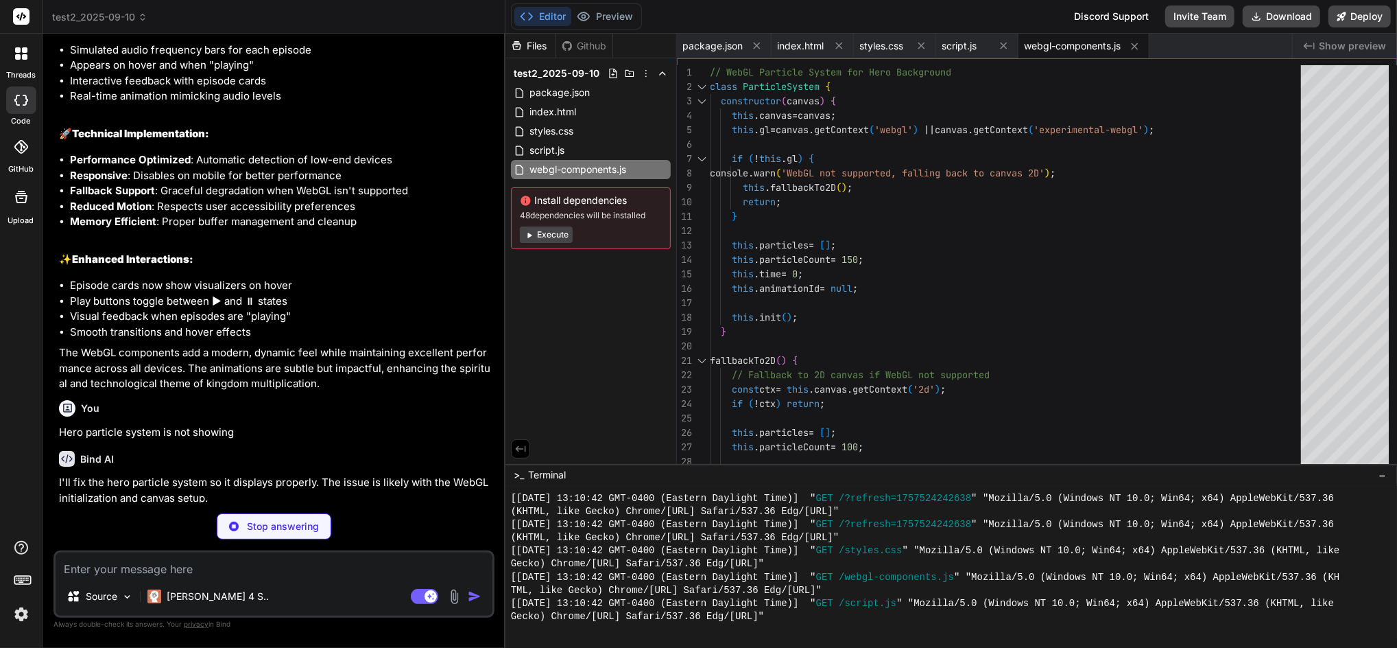
scroll to position [2287, 0]
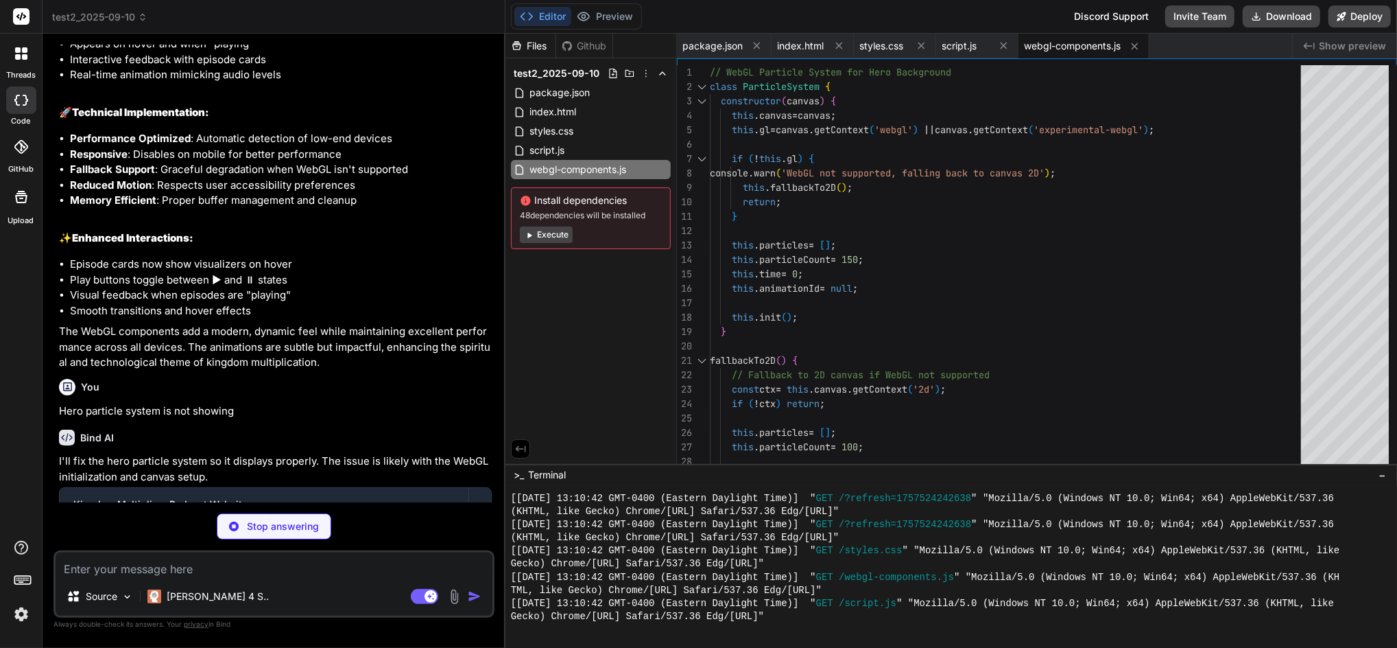
type textarea "x"
type textarea ".low-end-device .webgl-background, .low-end-device .audio-visualizer { display:…"
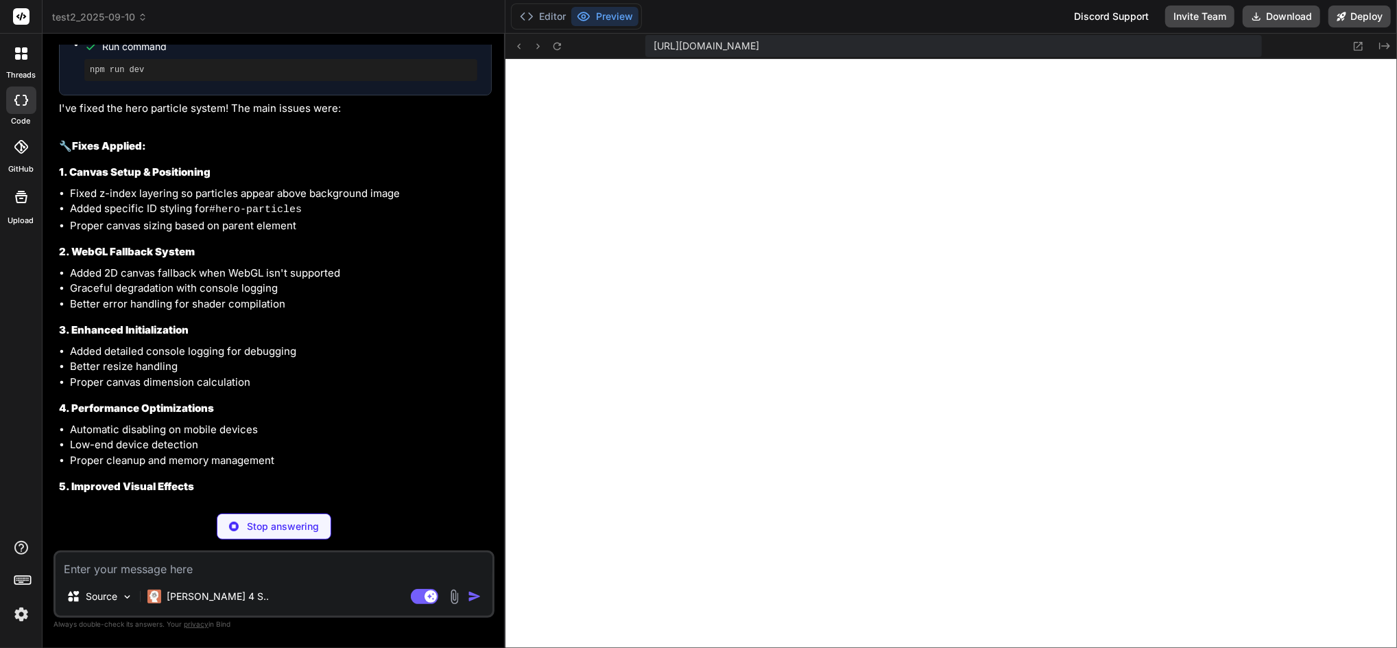
scroll to position [2858, 0]
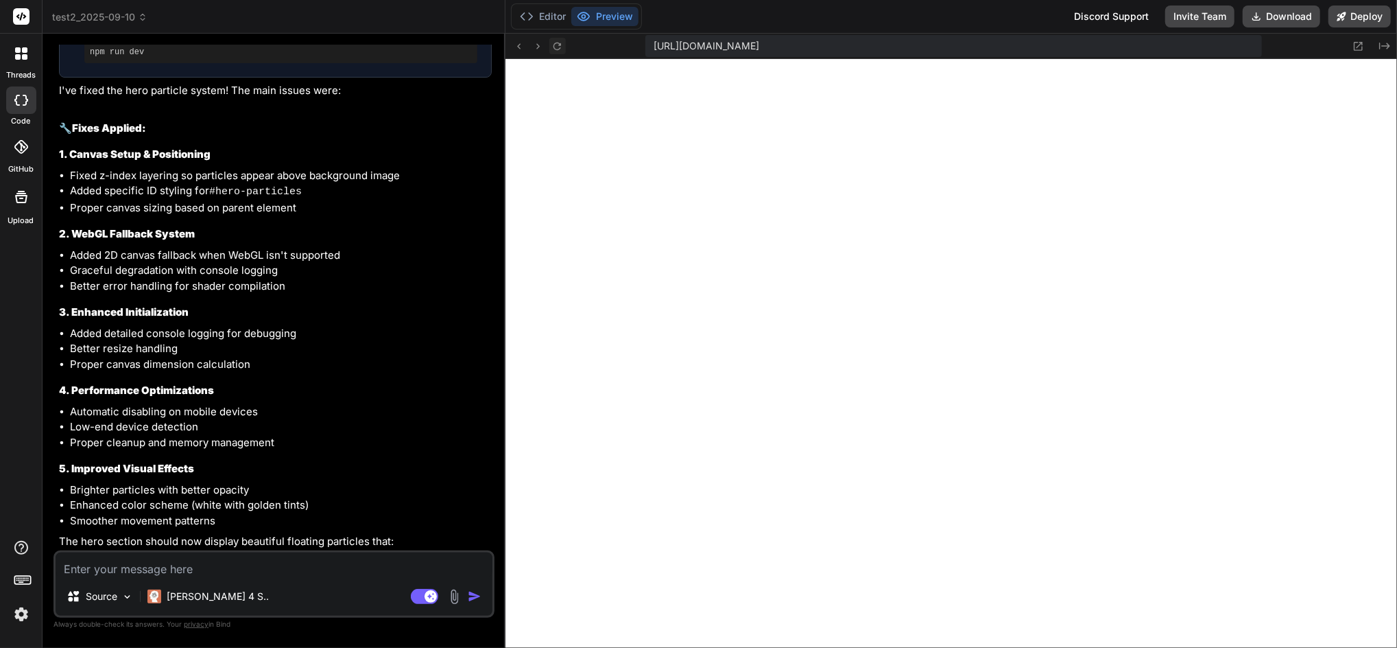
click at [557, 45] on icon at bounding box center [557, 46] width 12 height 12
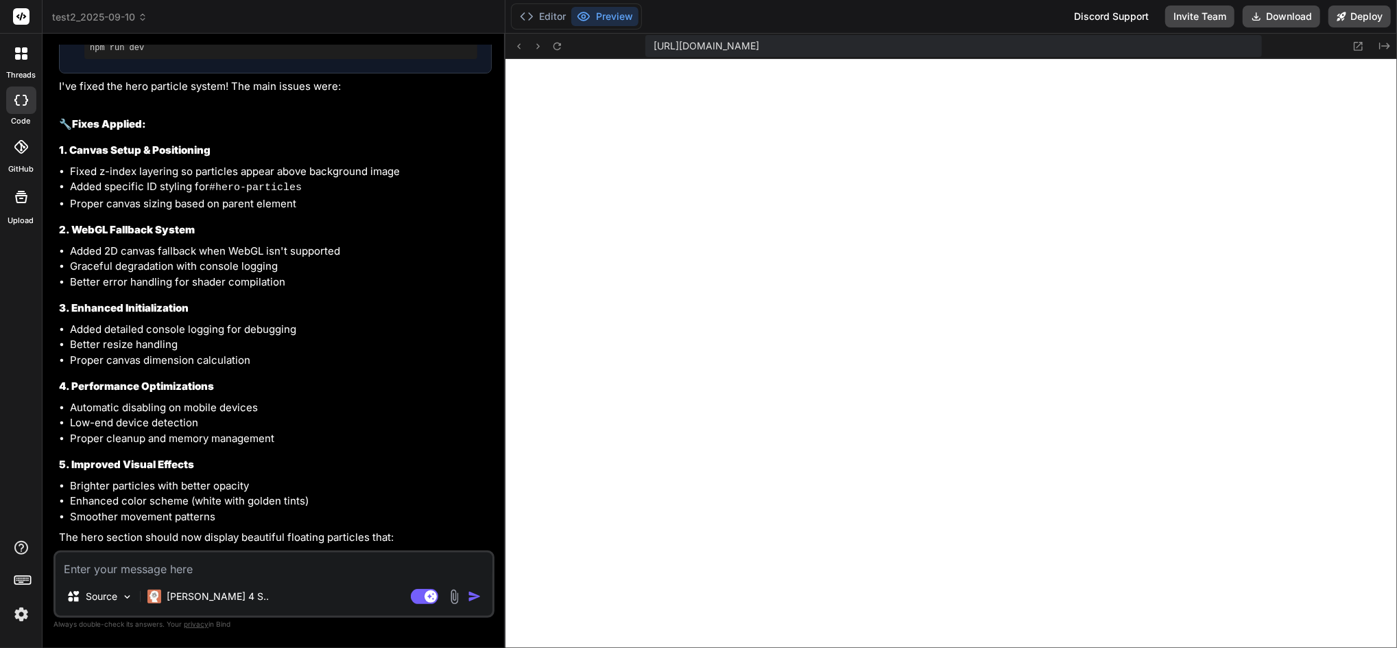
scroll to position [2863, 0]
click at [1299, 16] on button "Download" at bounding box center [1282, 16] width 78 height 22
click at [560, 47] on icon at bounding box center [557, 46] width 12 height 12
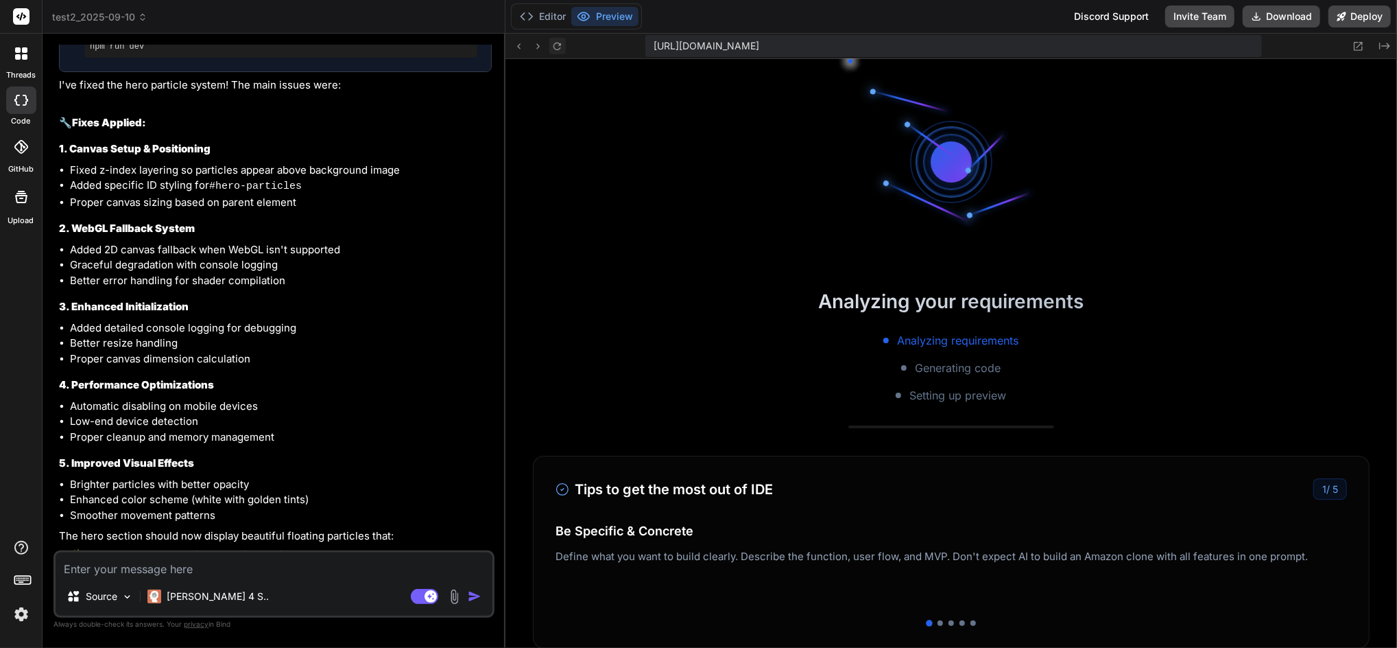
scroll to position [1962, 0]
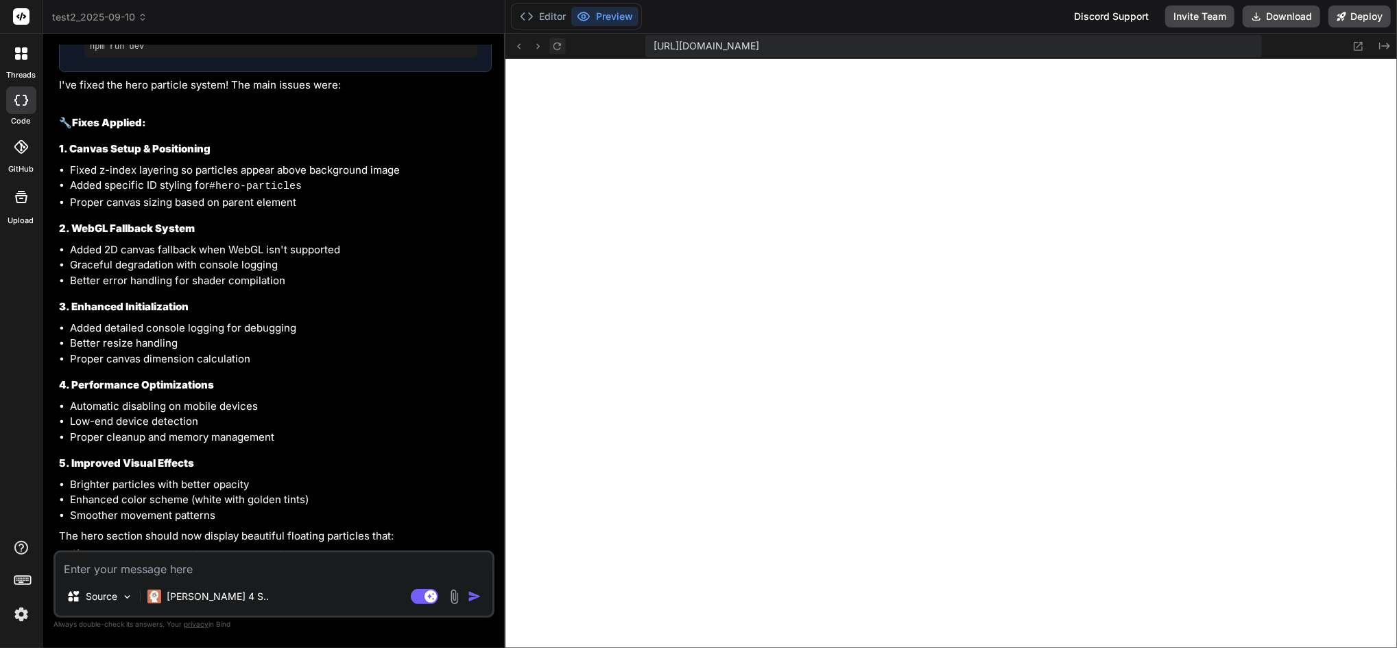
click at [554, 40] on icon at bounding box center [557, 46] width 12 height 12
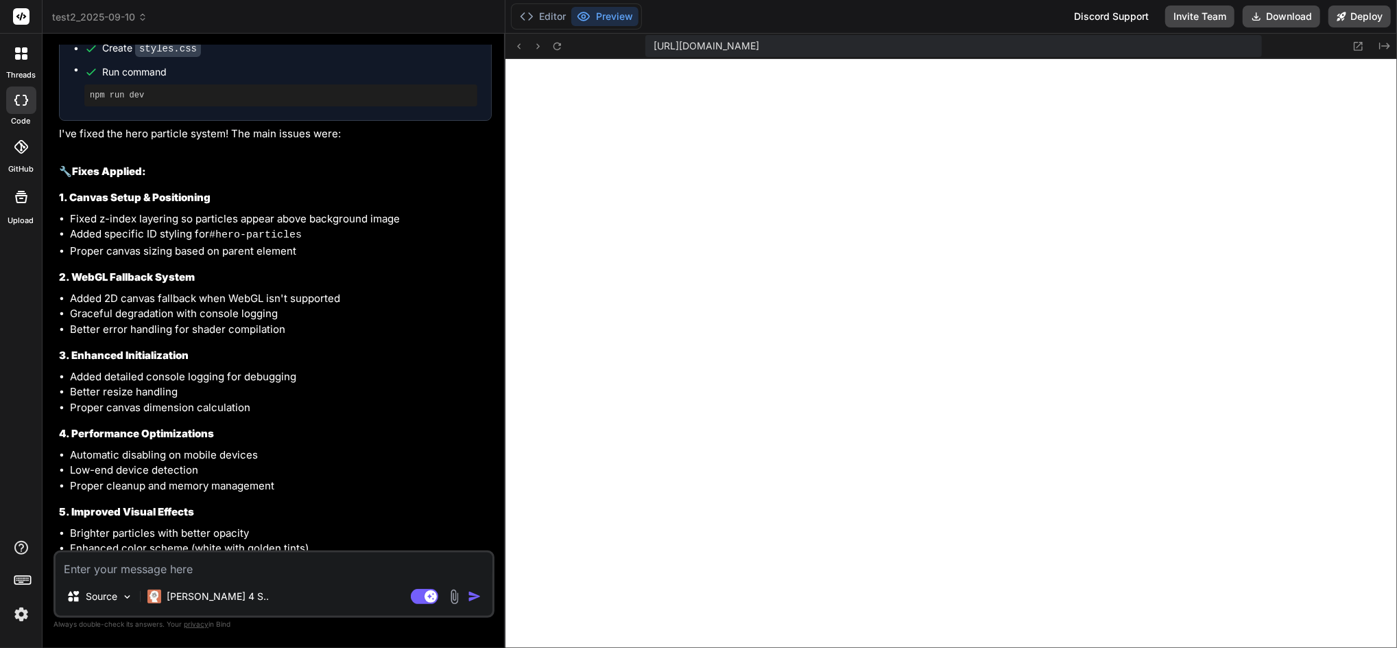
scroll to position [2863, 0]
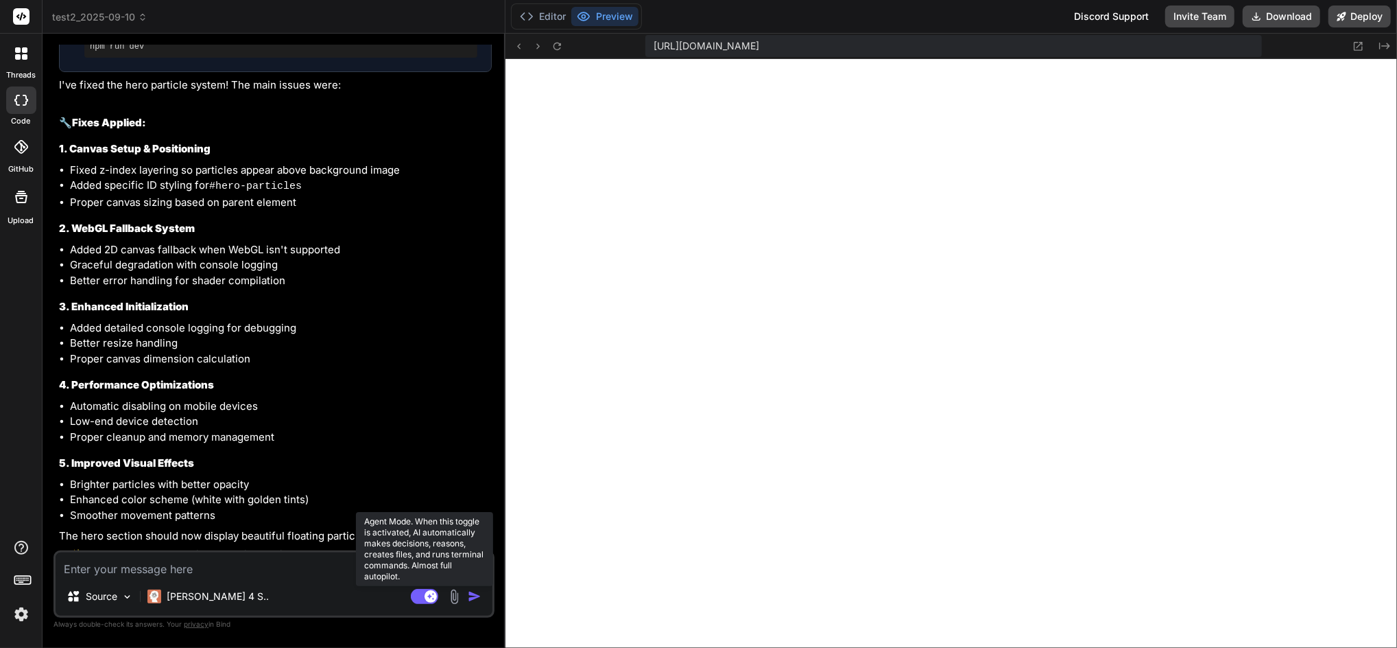
click at [423, 594] on rect at bounding box center [424, 596] width 27 height 15
type textarea "x"
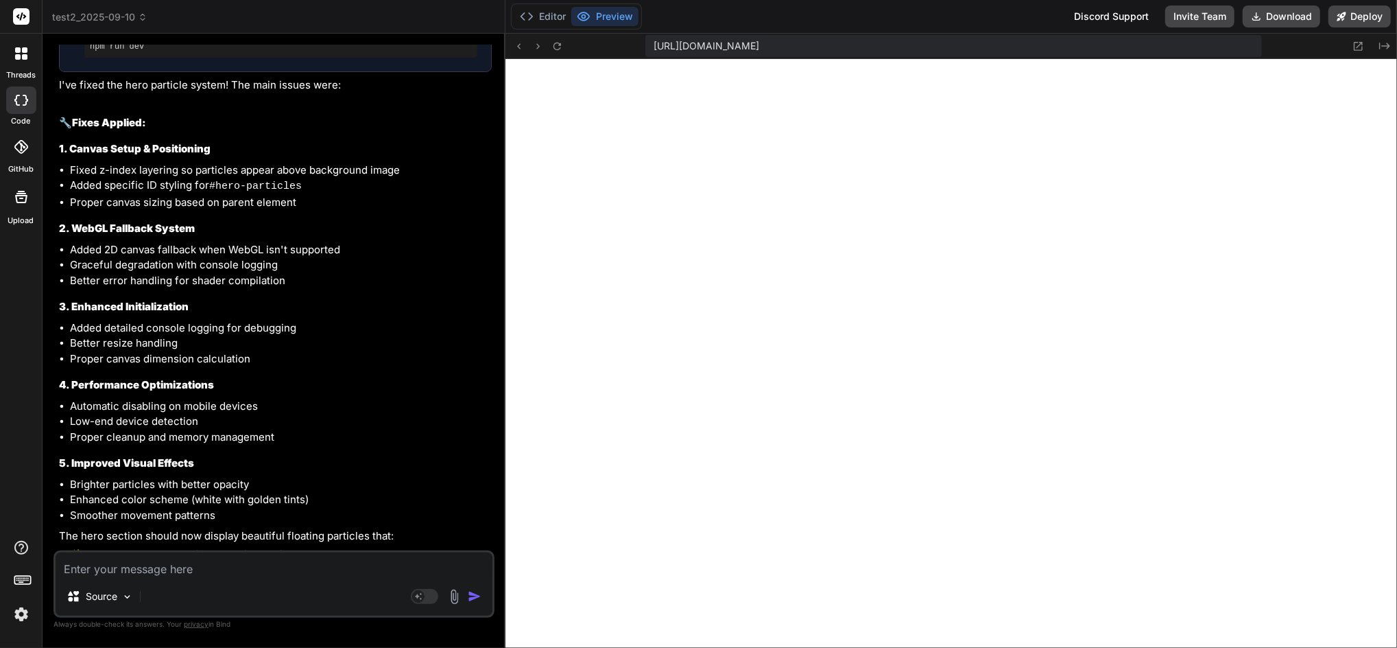
click at [343, 567] on textarea at bounding box center [274, 564] width 437 height 25
type textarea "W"
type textarea "x"
type textarea "We"
type textarea "x"
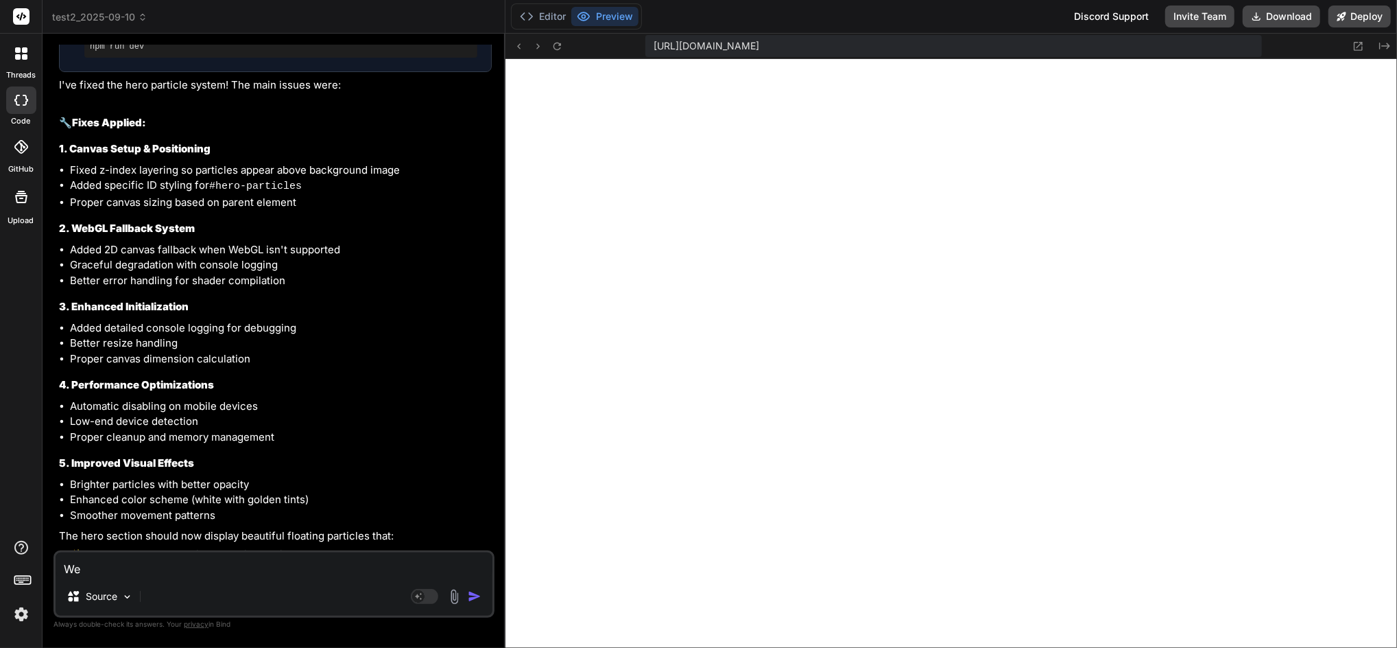
type textarea "Web"
type textarea "x"
type textarea "WebG"
type textarea "x"
type textarea "WebGL"
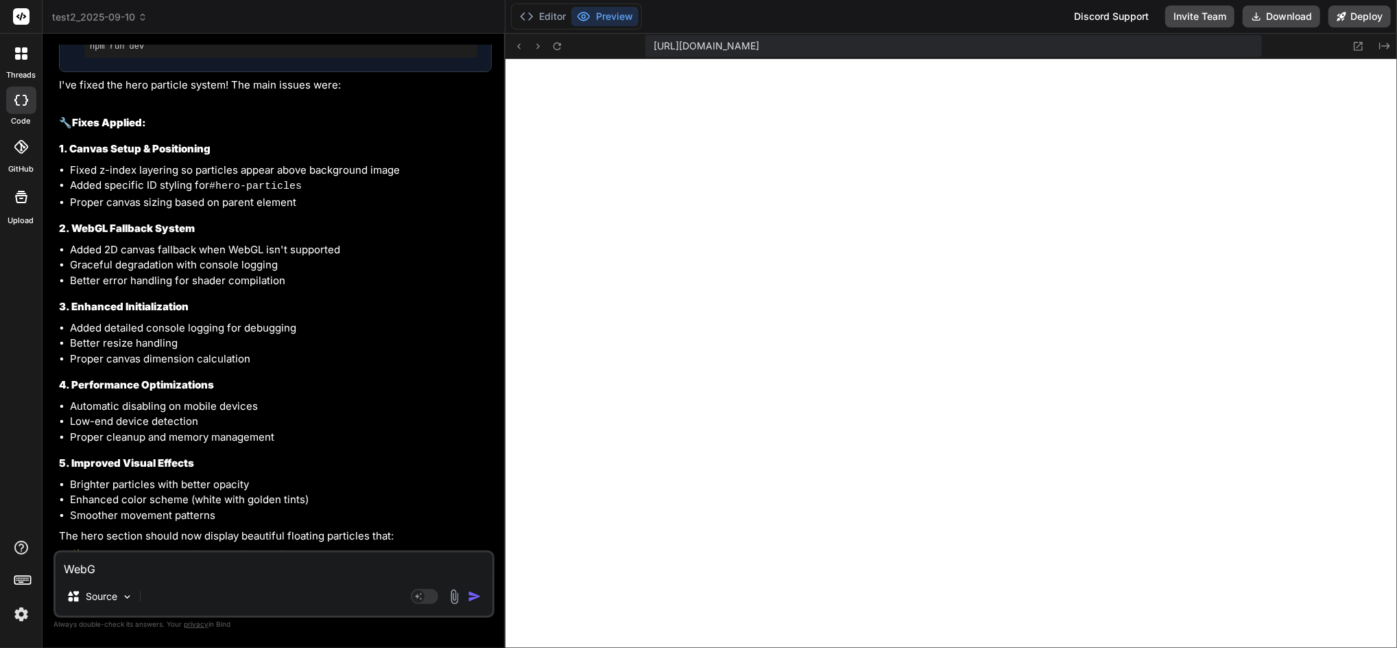
type textarea "x"
type textarea "WebG"
type textarea "x"
type textarea "Web"
type textarea "x"
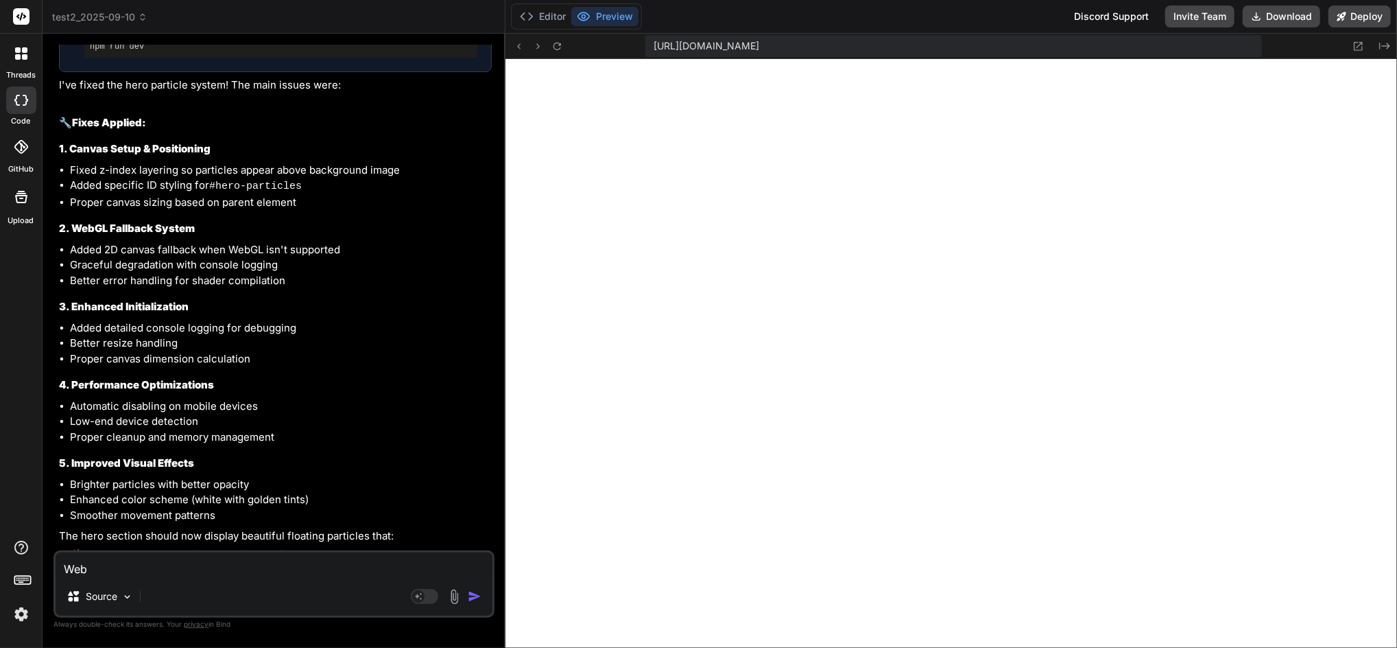
type textarea "We"
type textarea "x"
type textarea "W"
type textarea "x"
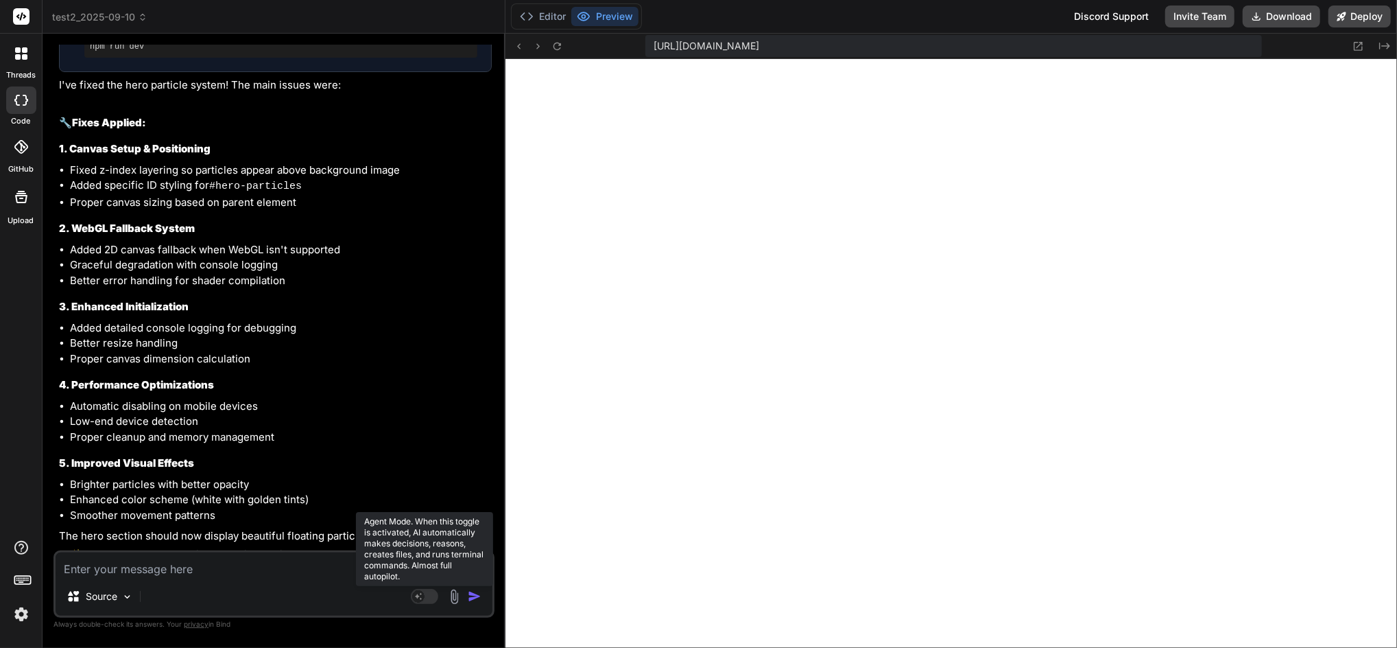
click at [425, 597] on rect at bounding box center [424, 596] width 27 height 15
type textarea "x"
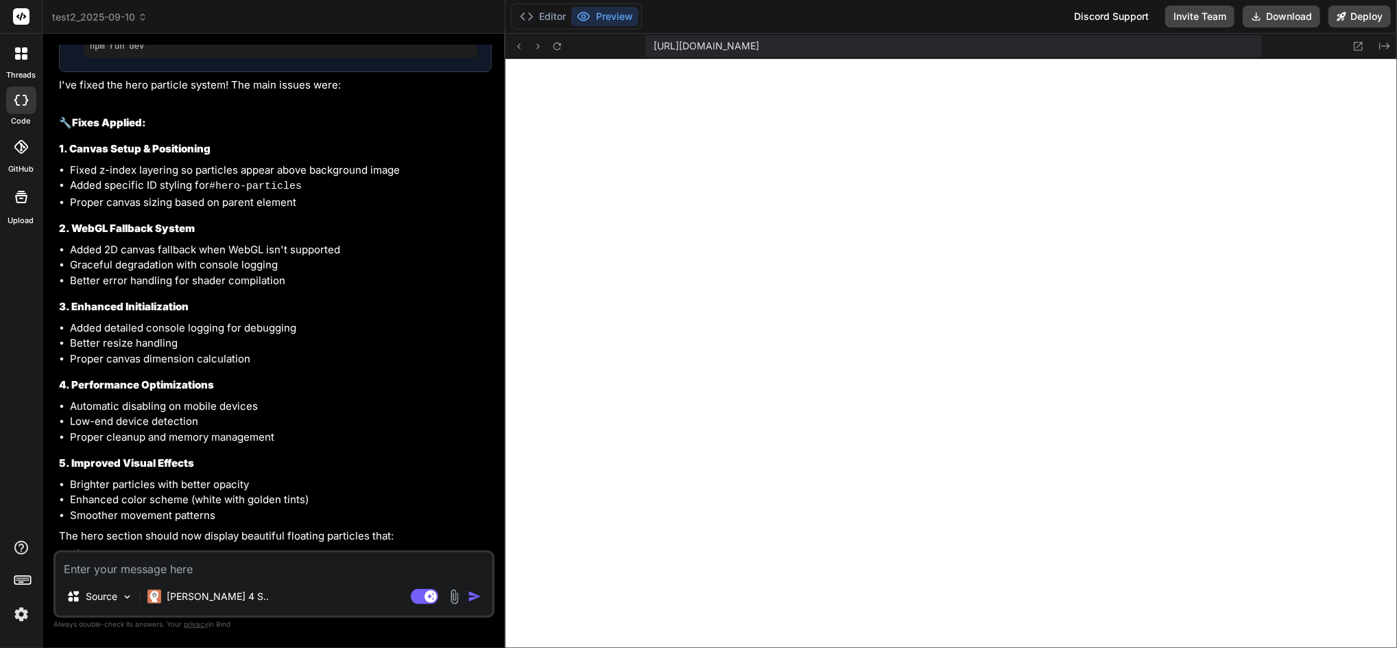
click at [252, 567] on textarea at bounding box center [274, 564] width 437 height 25
type textarea "T"
type textarea "x"
type textarea "Th"
type textarea "x"
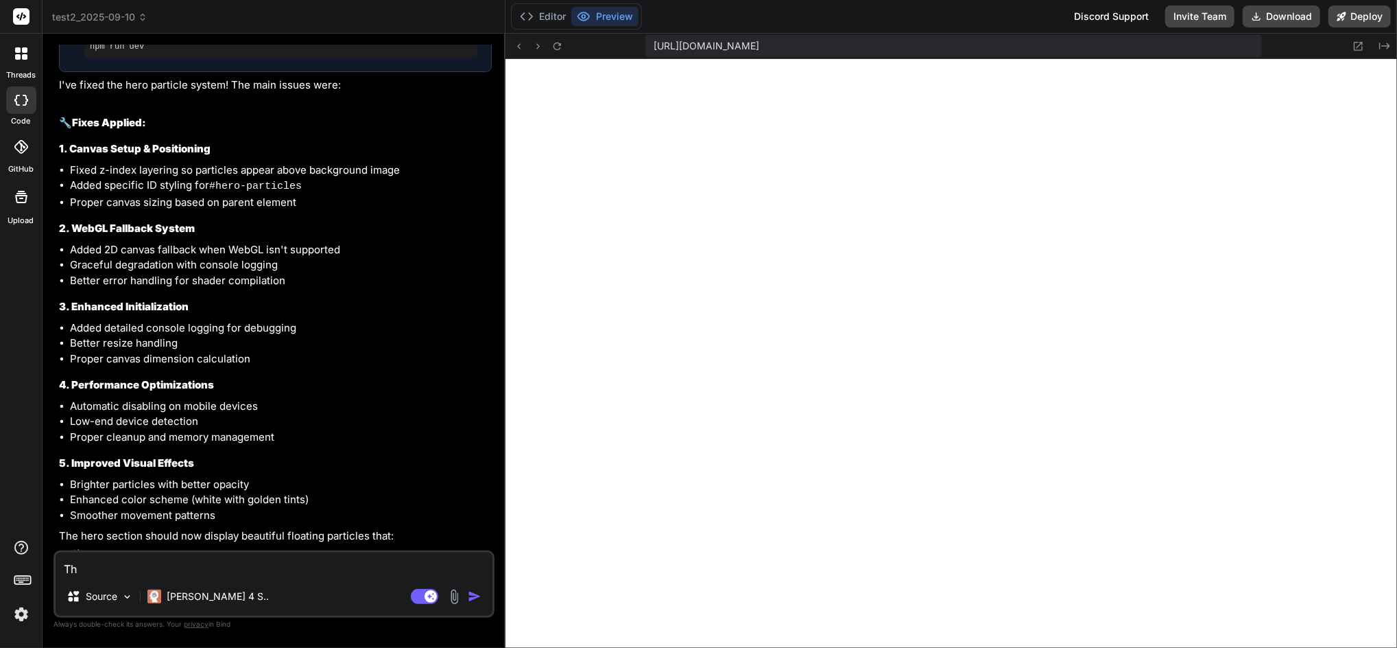
type textarea "The"
type textarea "x"
type textarea "The"
type textarea "x"
type textarea "The he"
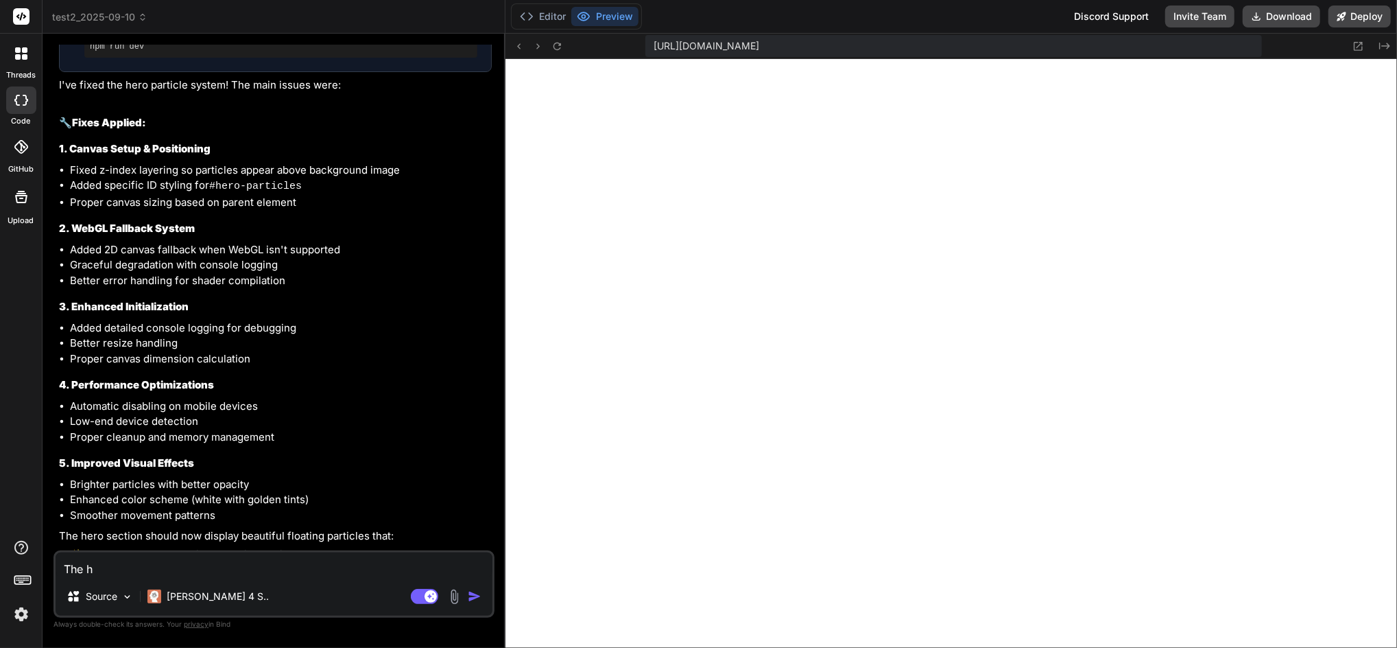
type textarea "x"
type textarea "The her"
type textarea "x"
type textarea "The hero"
type textarea "x"
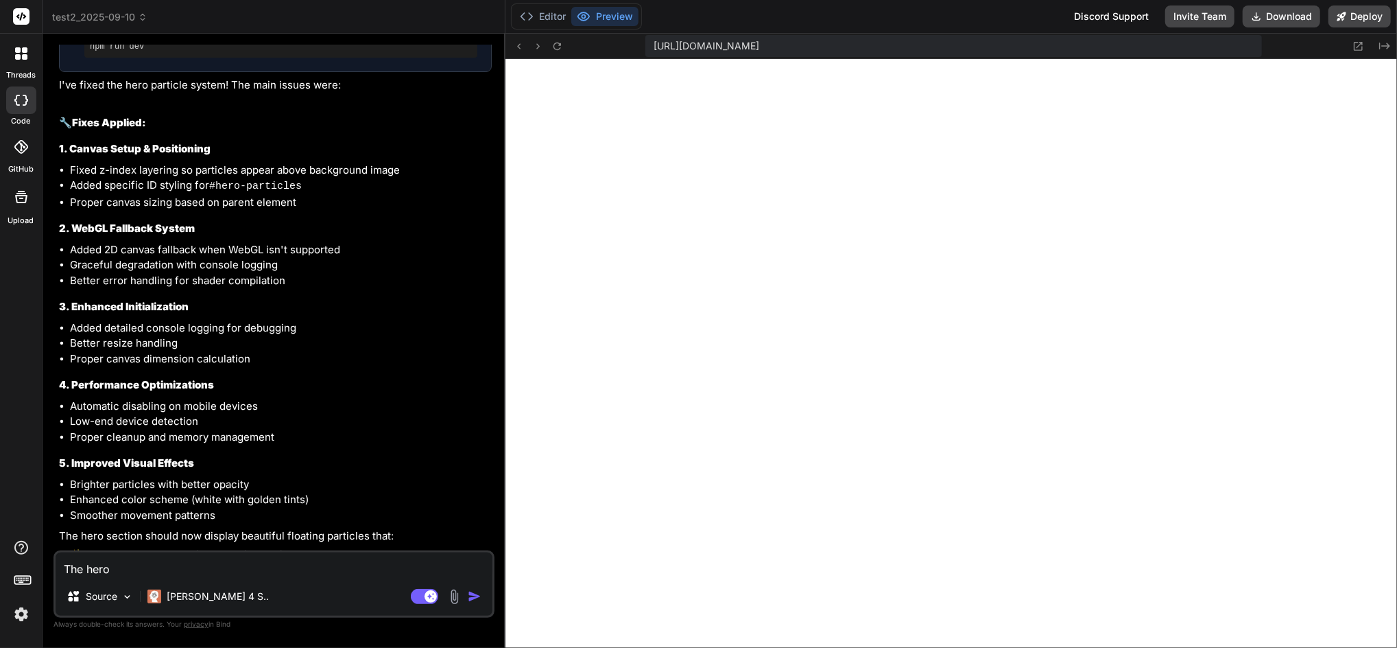
type textarea "The hero"
type textarea "x"
type textarea "The hero s"
type textarea "x"
type textarea "The hero se"
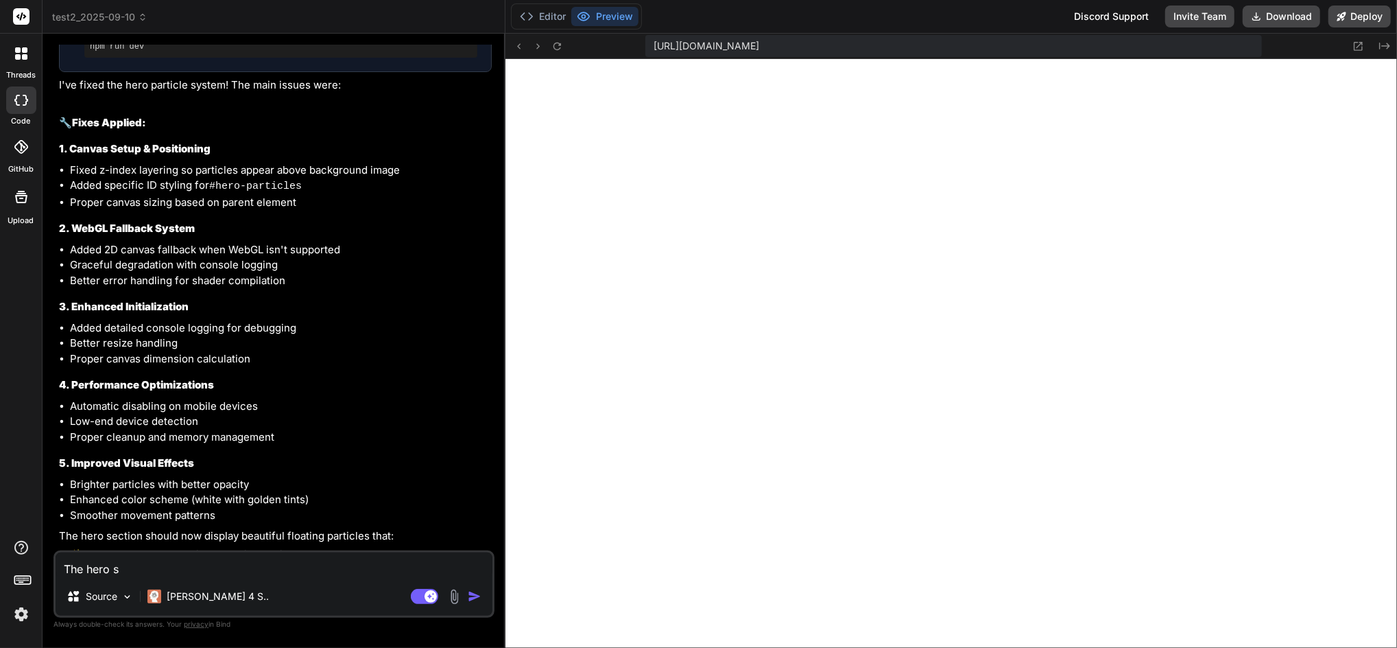
type textarea "x"
type textarea "The hero sec"
type textarea "x"
type textarea "The hero sect"
type textarea "x"
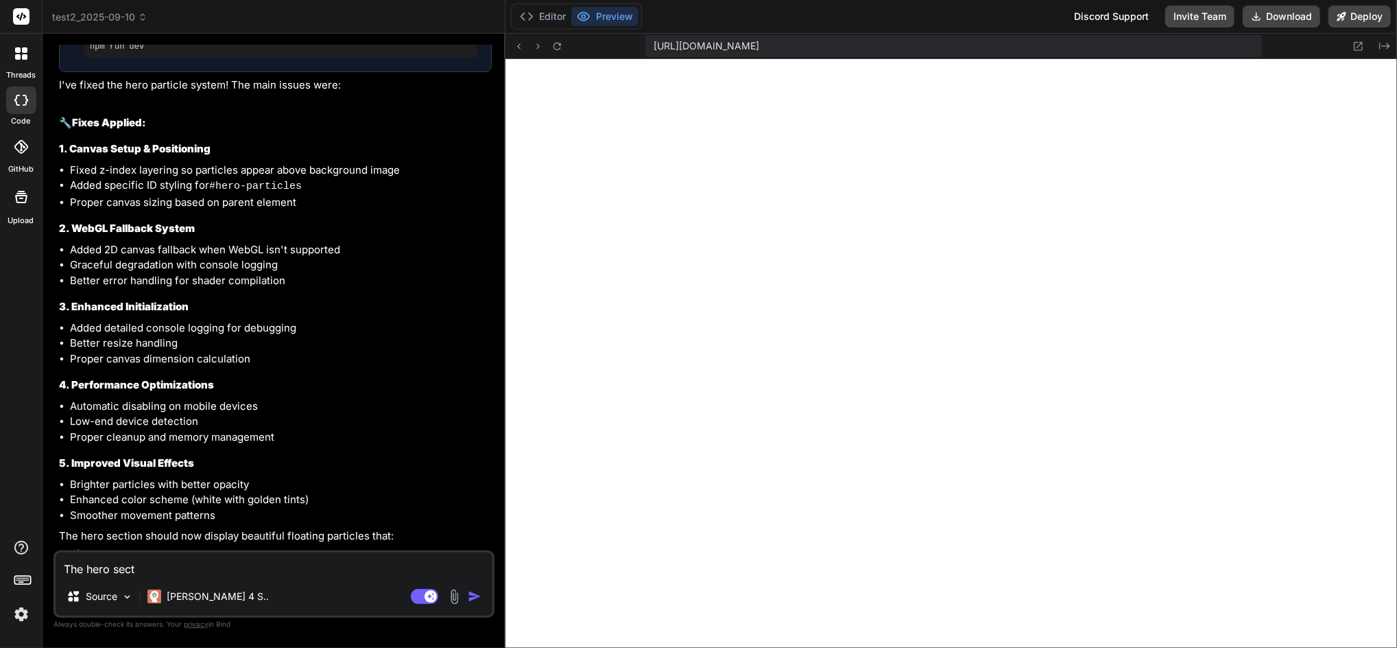
type textarea "The hero secti"
type textarea "x"
type textarea "The hero sectio"
type textarea "x"
type textarea "The hero section"
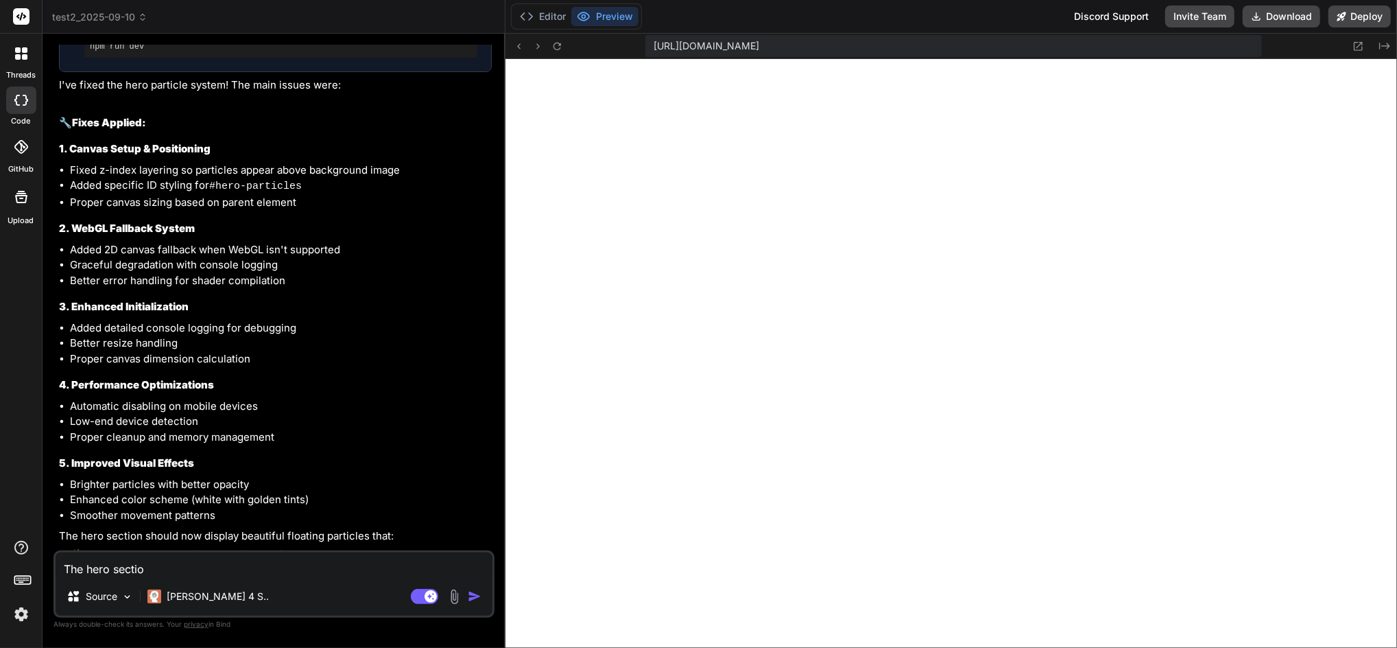
type textarea "x"
type textarea "The hero section"
type textarea "x"
type textarea "The hero section i"
type textarea "x"
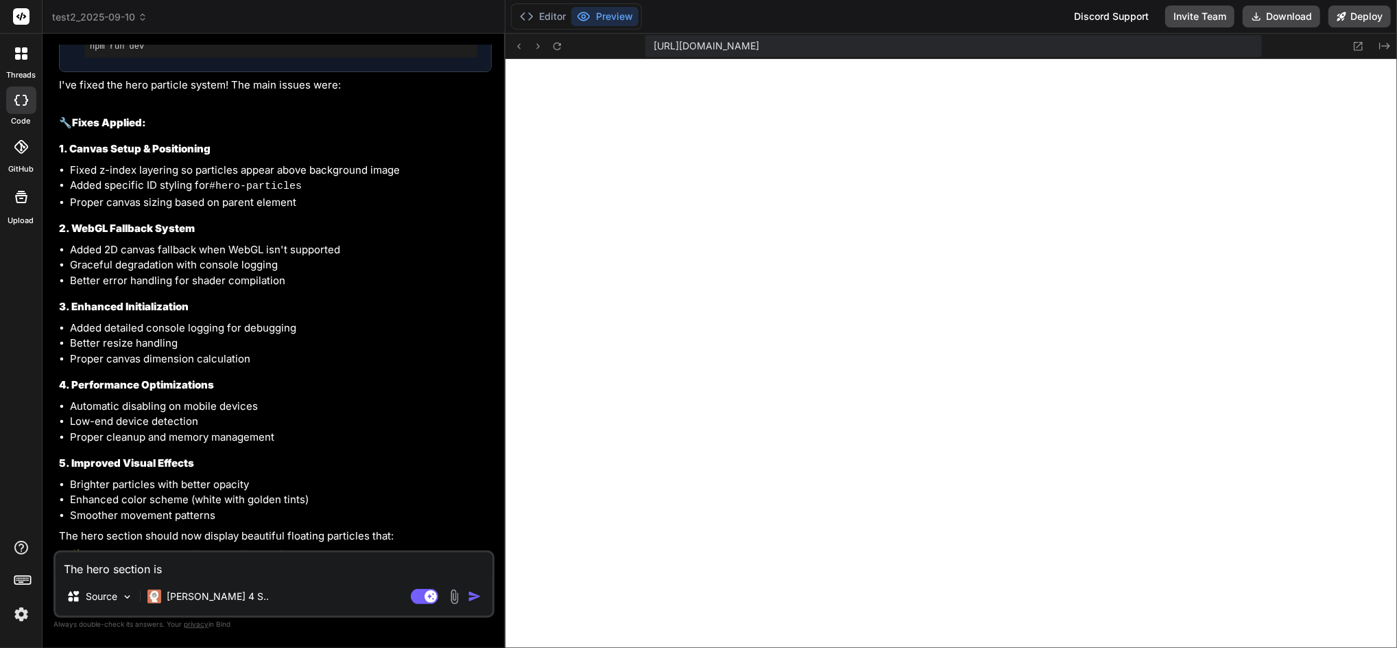
type textarea "The hero section is"
type textarea "x"
type textarea "The hero section is n"
type textarea "x"
type textarea "The hero section is no"
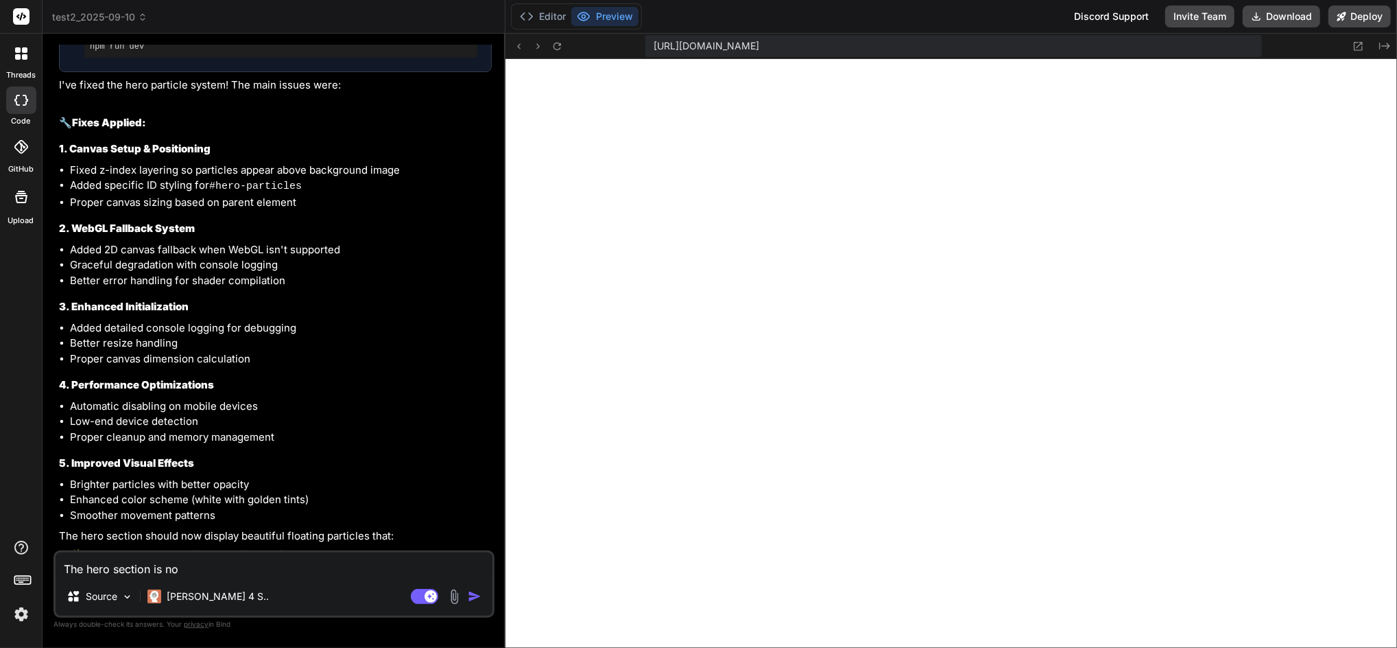
type textarea "x"
type textarea "The hero section is not"
type textarea "x"
type textarea "The hero section is not d"
type textarea "x"
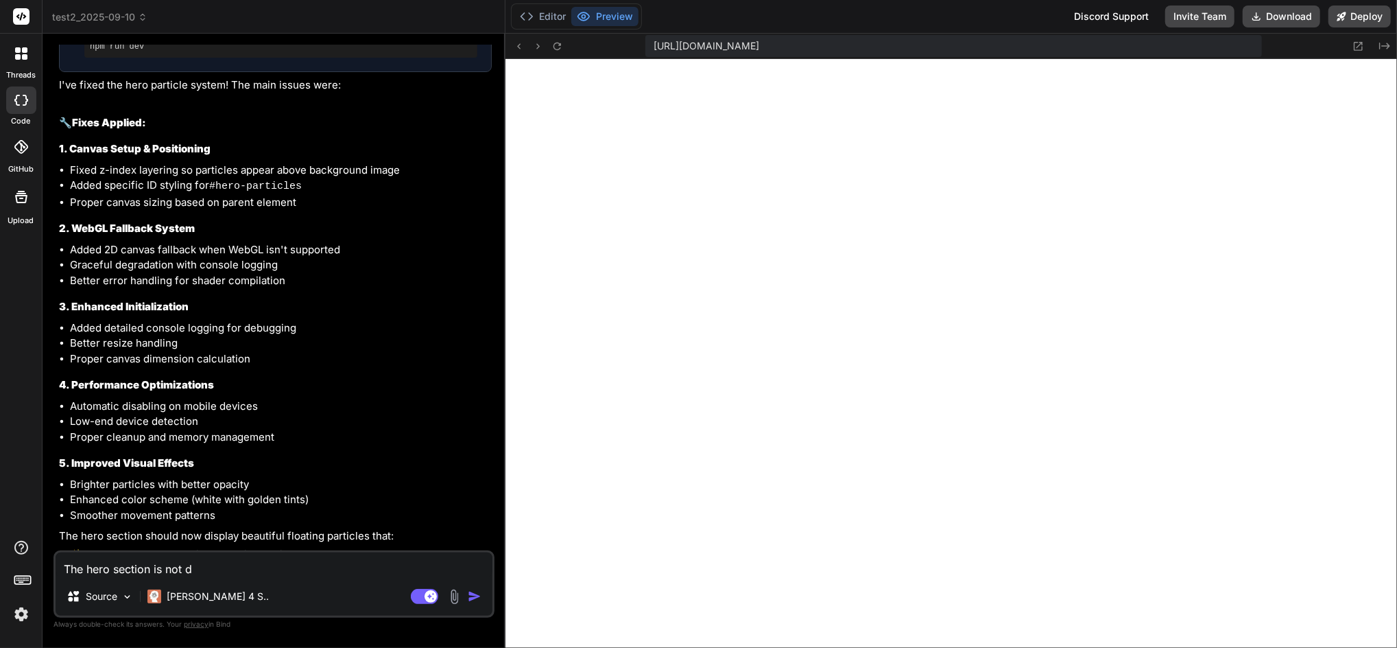
type textarea "The hero section is not di"
type textarea "x"
type textarea "The hero section is not dis"
type textarea "x"
type textarea "The hero section is not disp"
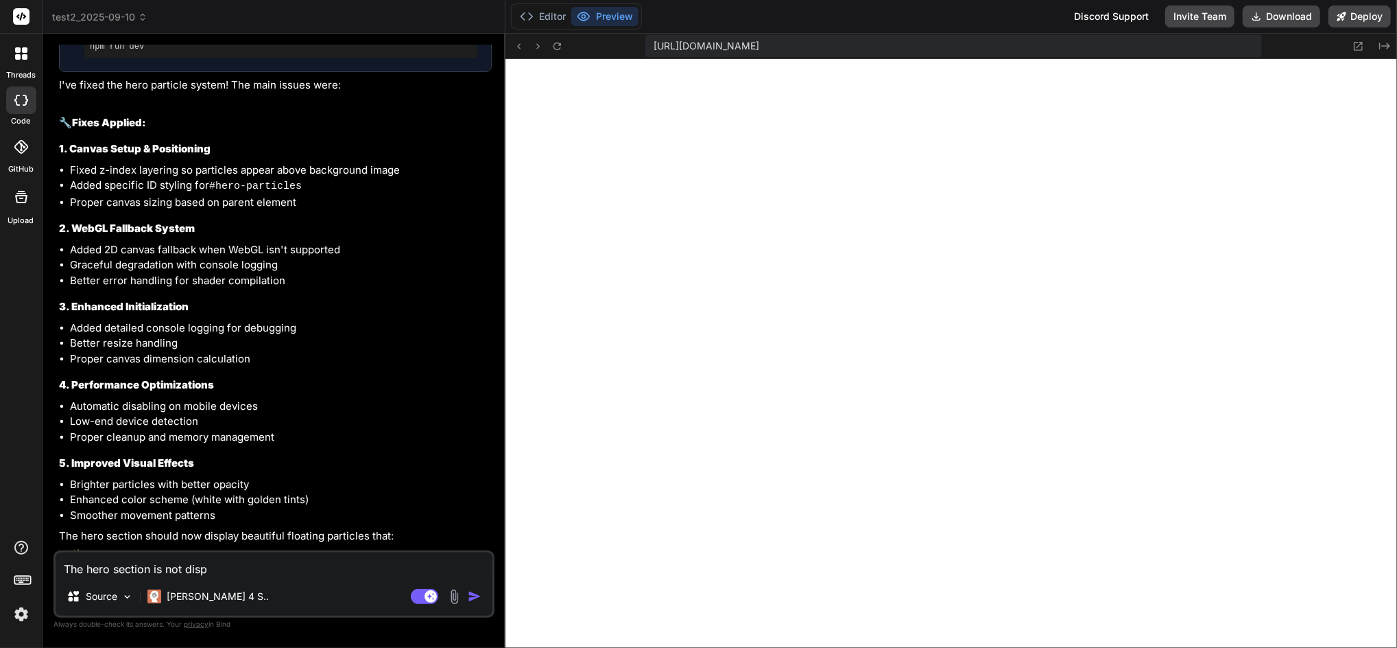
type textarea "x"
type textarea "The hero section is not displ"
type textarea "x"
type textarea "The hero section is not displa"
type textarea "x"
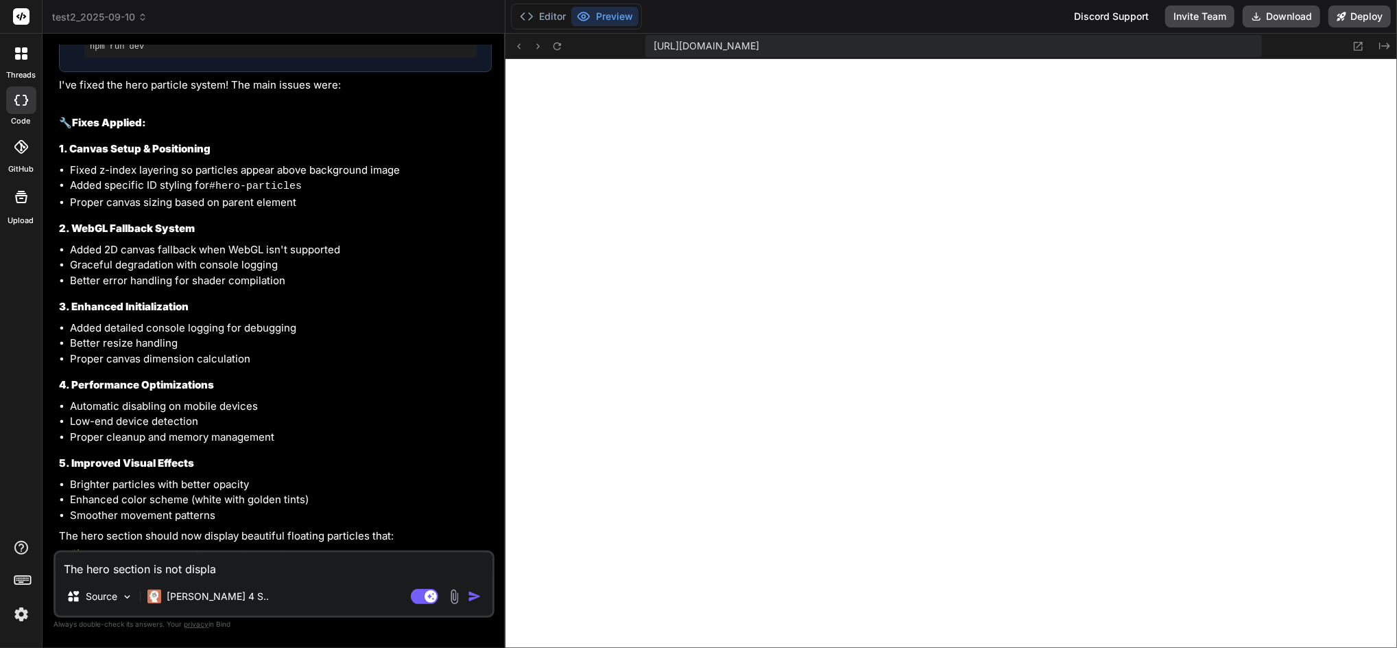
type textarea "The hero section is not display"
type textarea "x"
type textarea "The hero section is not displayi"
type textarea "x"
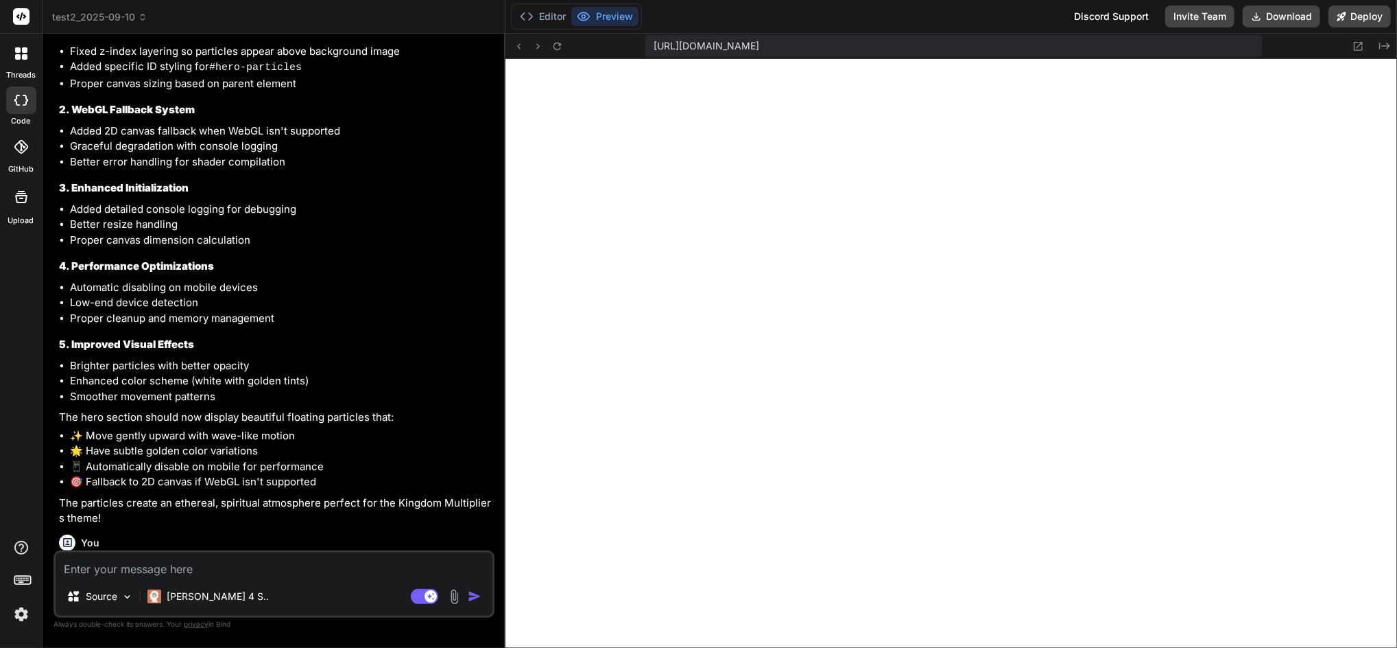
scroll to position [3006, 0]
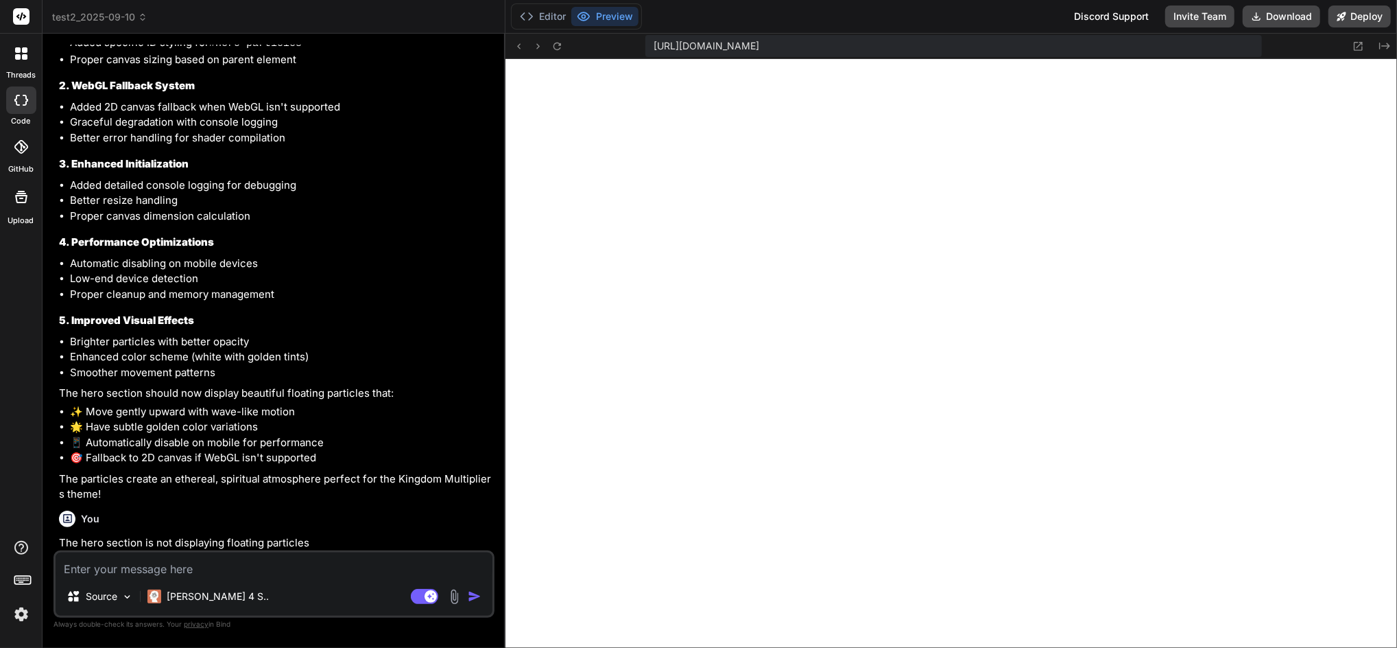
click at [23, 612] on img at bounding box center [21, 613] width 23 height 23
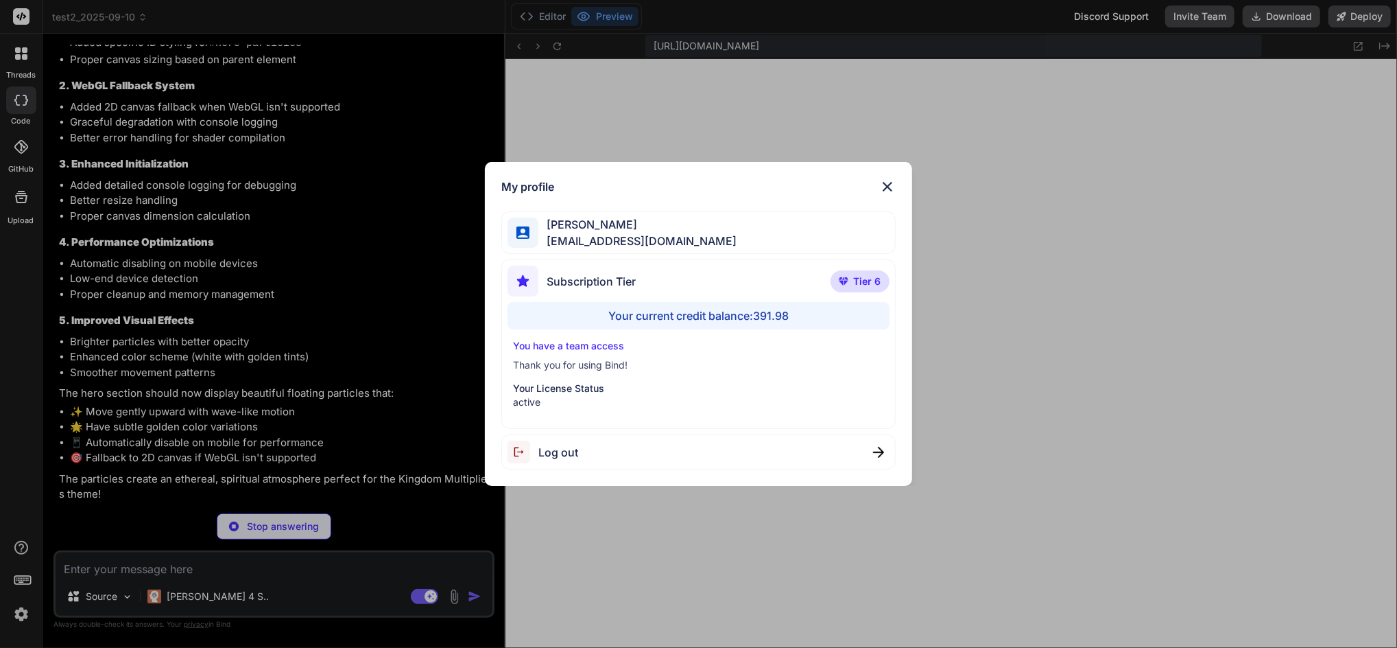
click at [23, 613] on div "My profile [PERSON_NAME] [EMAIL_ADDRESS][DOMAIN_NAME] Subscription Tier Tier 6 …" at bounding box center [698, 324] width 1397 height 648
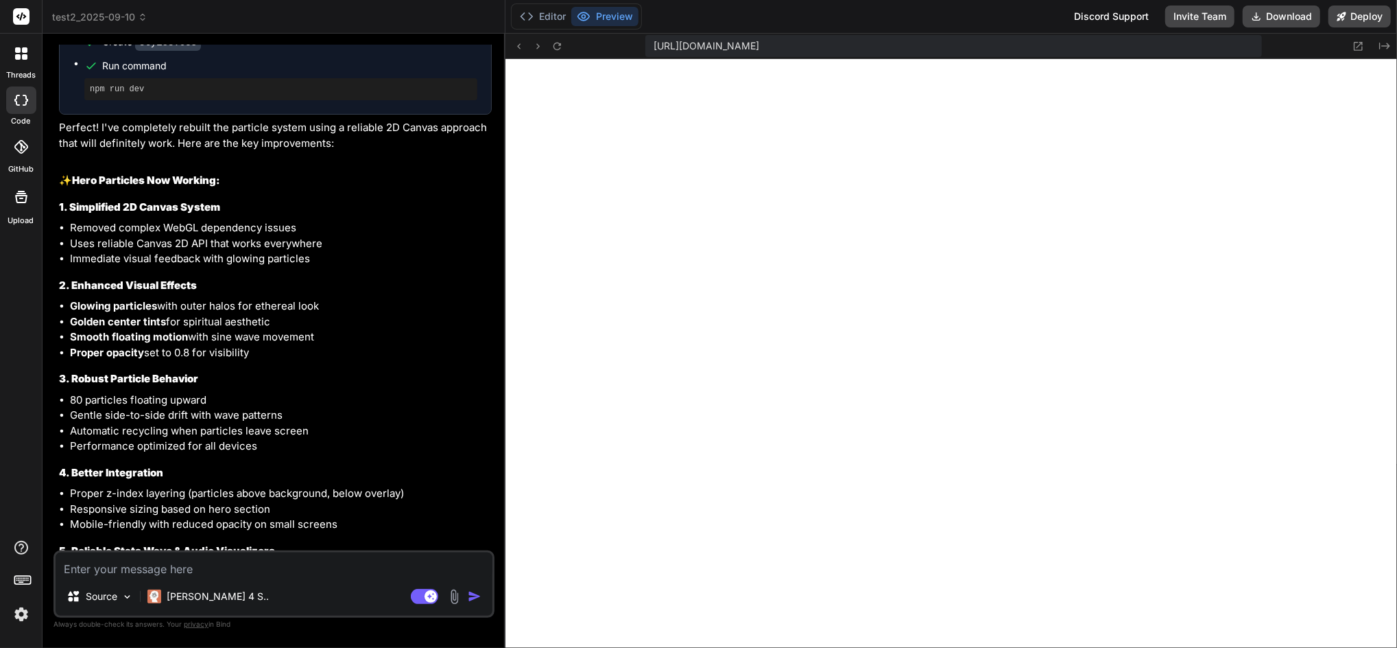
scroll to position [3690, 0]
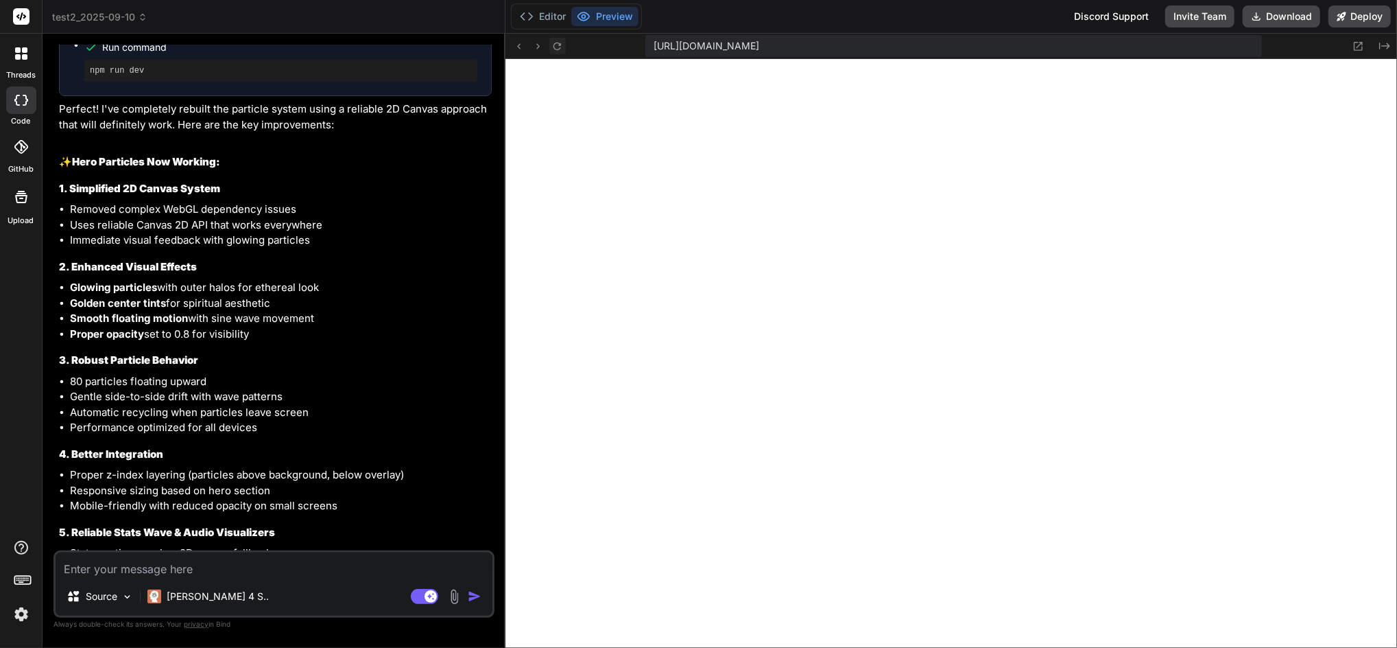
click at [557, 40] on icon at bounding box center [557, 46] width 12 height 12
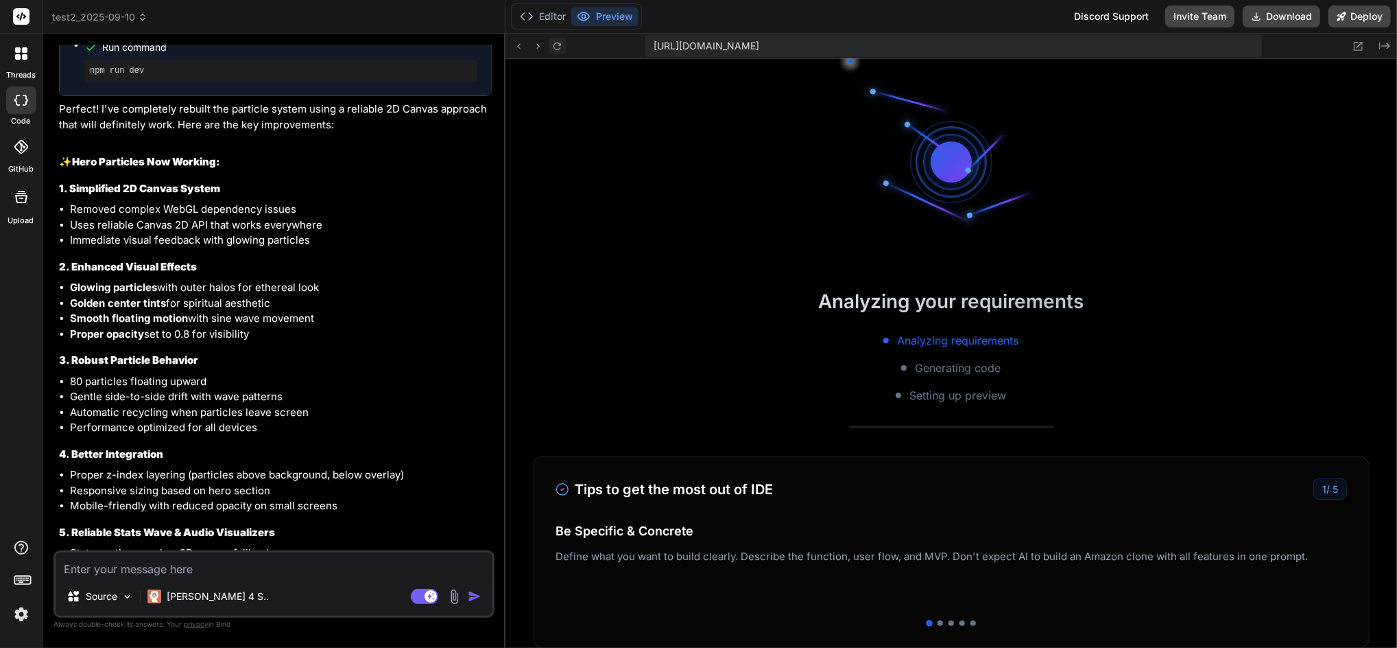
scroll to position [2239, 0]
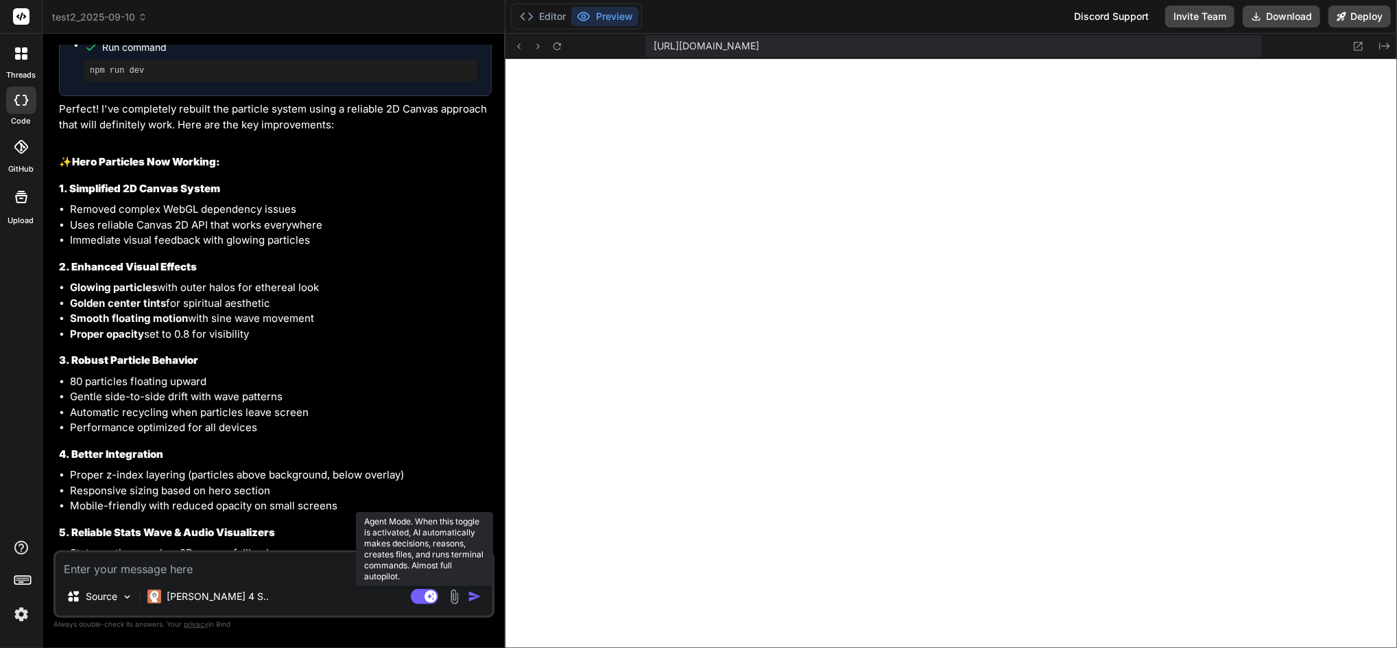
click at [421, 596] on rect at bounding box center [424, 596] width 27 height 15
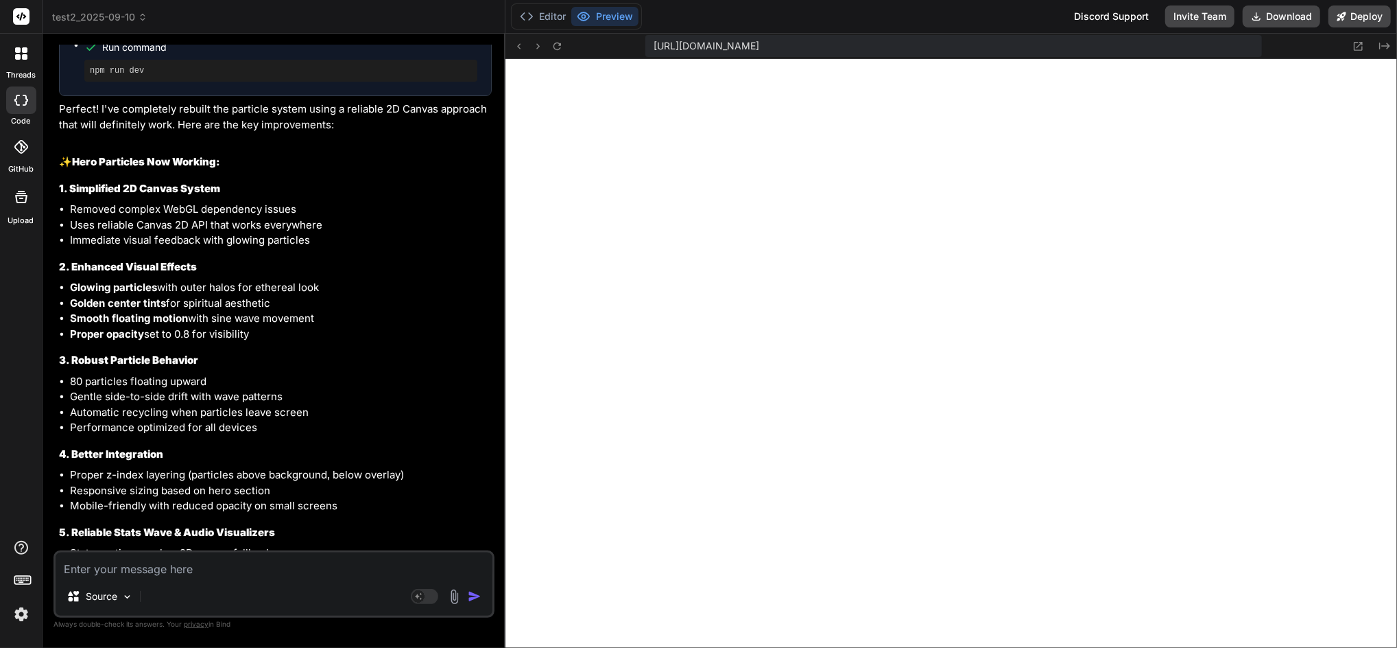
click at [335, 575] on textarea at bounding box center [274, 564] width 437 height 25
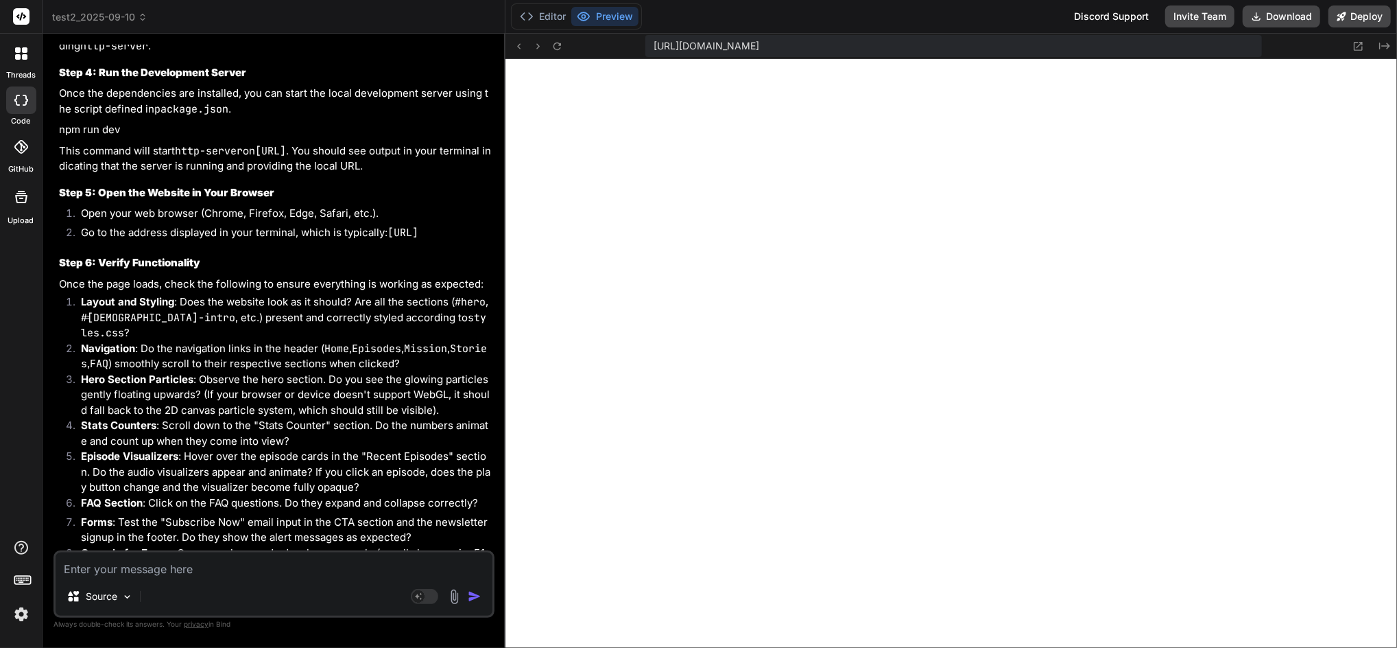
scroll to position [4831, 0]
